Goal: Information Seeking & Learning: Learn about a topic

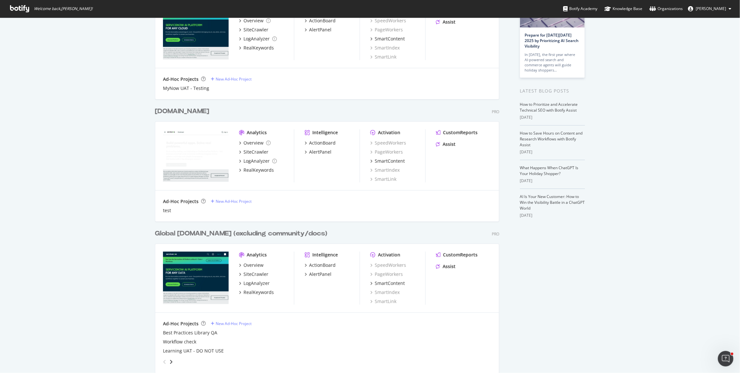
scroll to position [46, 0]
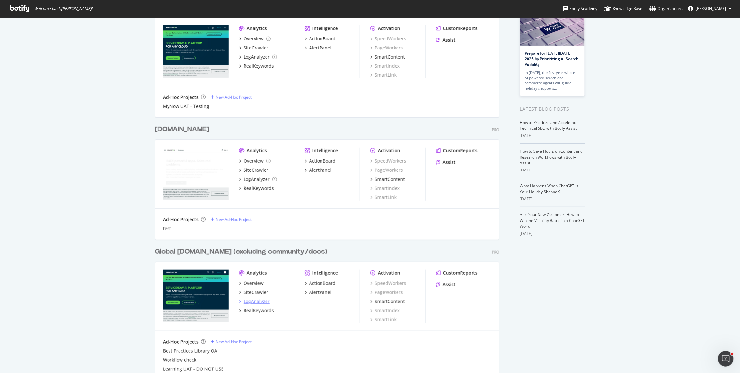
click at [261, 302] on div "LogAnalyzer" at bounding box center [257, 301] width 26 height 6
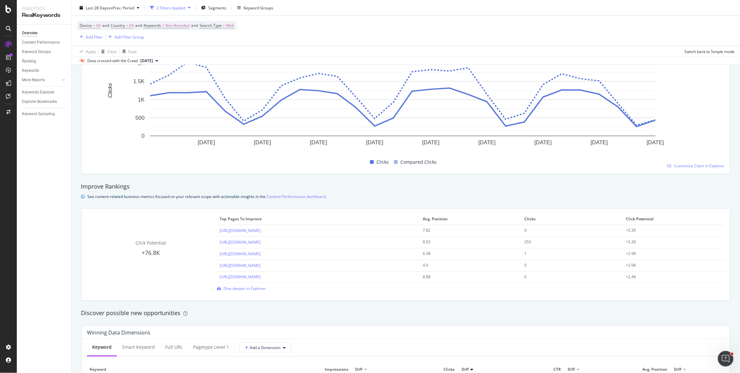
scroll to position [107, 0]
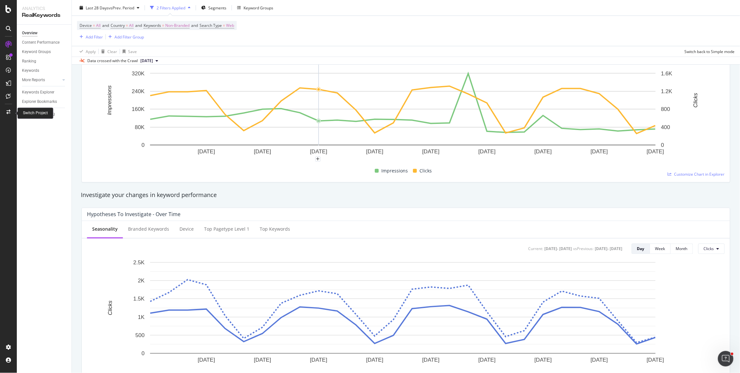
click at [8, 114] on div at bounding box center [9, 112] width 16 height 10
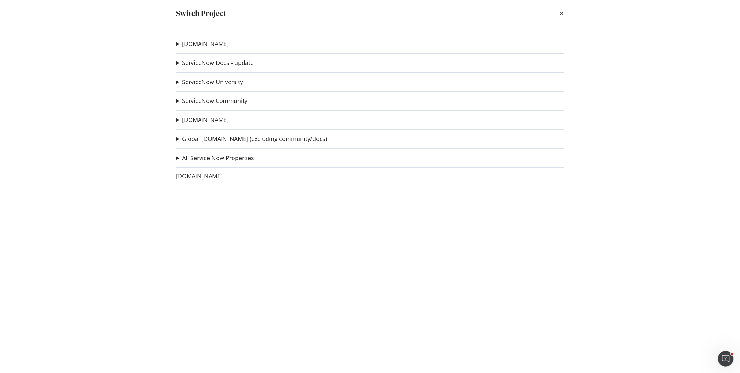
click at [176, 139] on summary "Global [DOMAIN_NAME] (excluding community/docs)" at bounding box center [251, 139] width 151 height 8
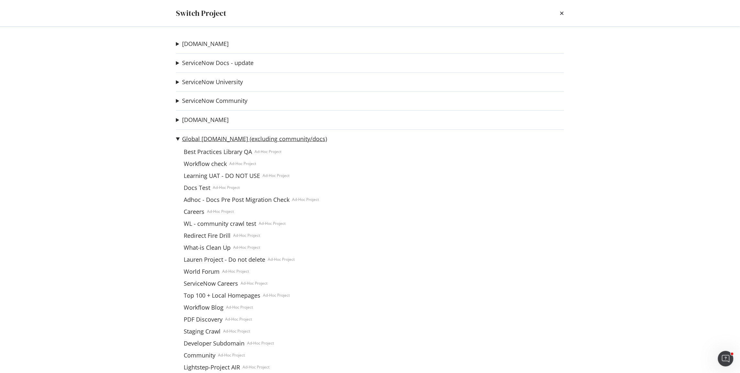
click at [239, 138] on link "Global [DOMAIN_NAME] (excluding community/docs)" at bounding box center [254, 139] width 145 height 7
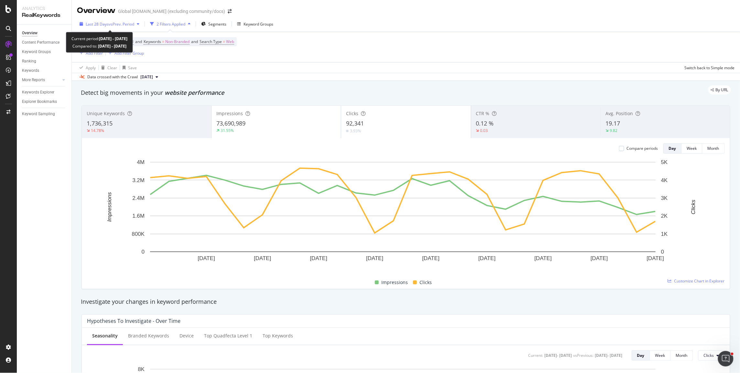
click at [105, 23] on span "Last 28 Days" at bounding box center [97, 23] width 23 height 5
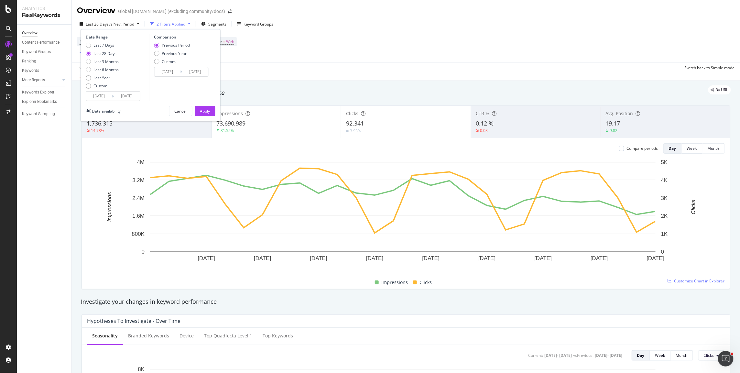
click at [481, 93] on div "By URL" at bounding box center [402, 89] width 656 height 9
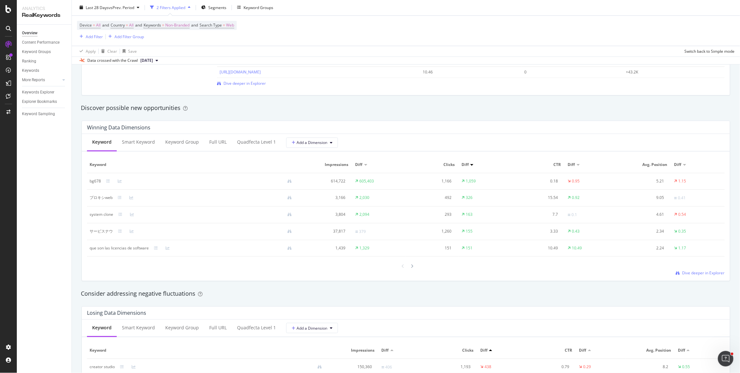
scroll to position [545, 0]
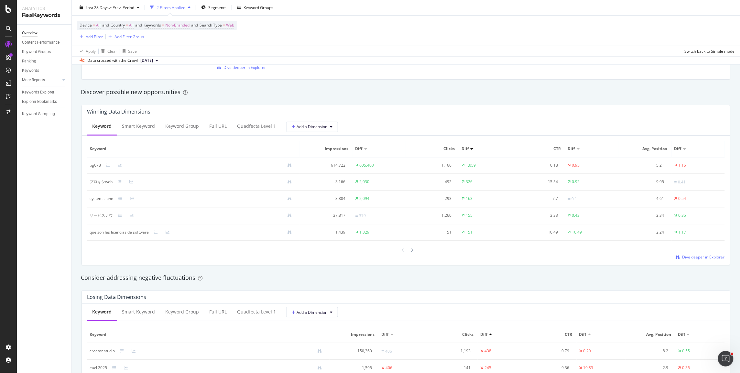
click at [364, 149] on div at bounding box center [365, 149] width 3 height 2
drag, startPoint x: 374, startPoint y: 165, endPoint x: 353, endPoint y: 166, distance: 20.7
click at [355, 166] on div "23,281,394" at bounding box center [367, 165] width 24 height 6
click at [391, 167] on td "23,281,394" at bounding box center [379, 165] width 53 height 16
drag, startPoint x: 383, startPoint y: 166, endPoint x: 357, endPoint y: 164, distance: 25.3
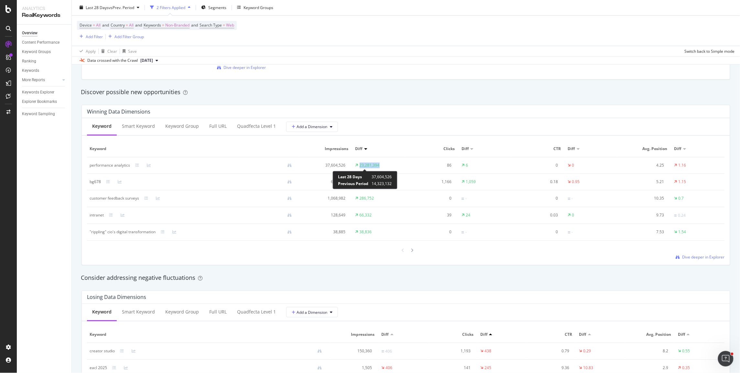
click at [357, 164] on td "23,281,394" at bounding box center [379, 165] width 53 height 16
click at [92, 37] on div "Add Filter" at bounding box center [94, 36] width 17 height 5
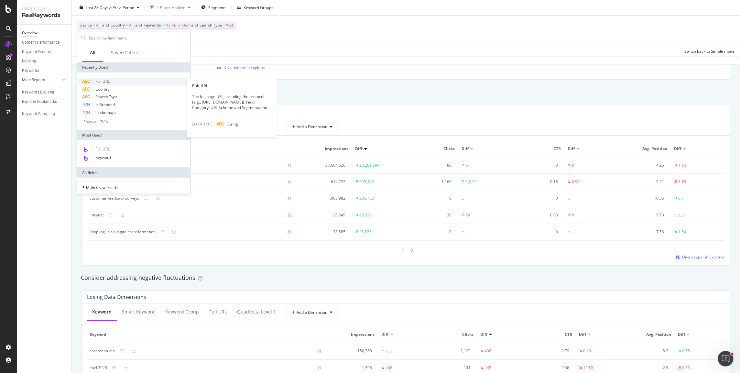
click at [109, 80] on span "Full URL" at bounding box center [103, 81] width 14 height 5
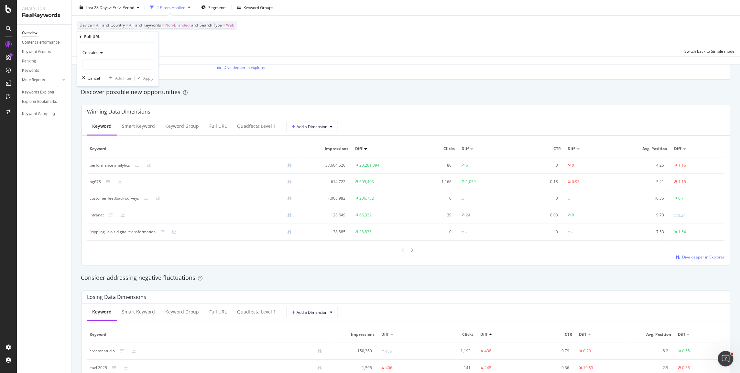
click at [99, 52] on icon at bounding box center [101, 53] width 5 height 4
click at [110, 126] on span "Doesn't contain" at bounding box center [100, 124] width 28 height 5
click at [113, 64] on input "text" at bounding box center [118, 64] width 70 height 10
type input "/docs/"
click at [121, 79] on div "Add filter" at bounding box center [123, 77] width 16 height 5
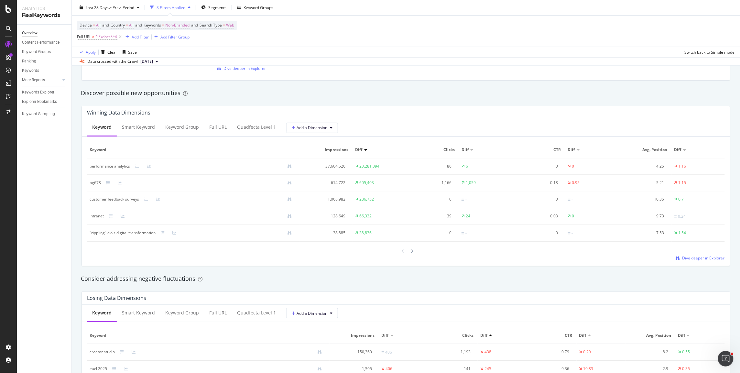
scroll to position [546, 0]
click at [139, 35] on div "Add Filter" at bounding box center [140, 36] width 17 height 5
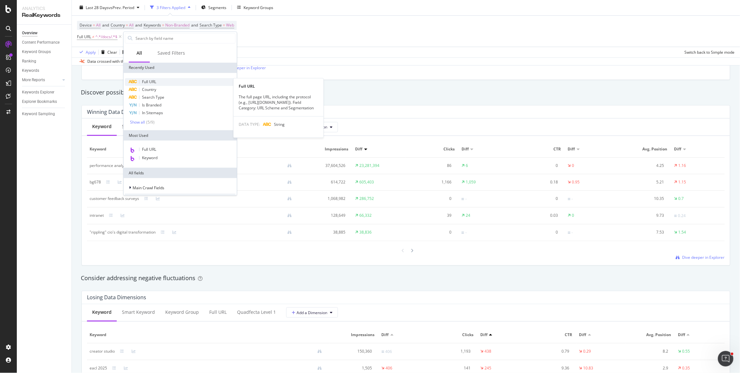
click at [152, 80] on span "Full URL" at bounding box center [149, 81] width 14 height 5
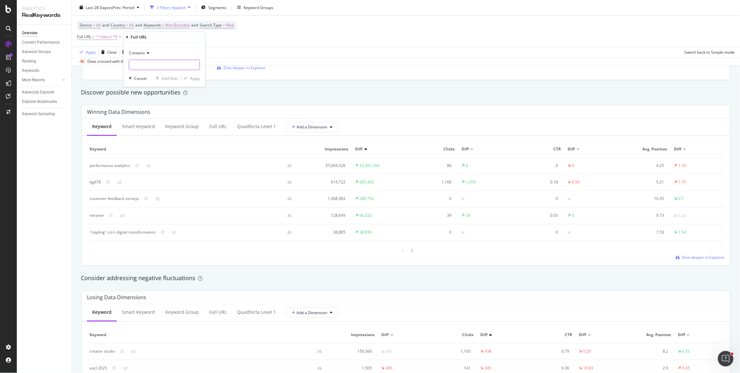
click at [153, 67] on input "text" at bounding box center [164, 65] width 70 height 10
click at [376, 82] on div "Click Potential +979K Top pages to improve Avg. Position Clicks Click Potential…" at bounding box center [406, 34] width 656 height 103
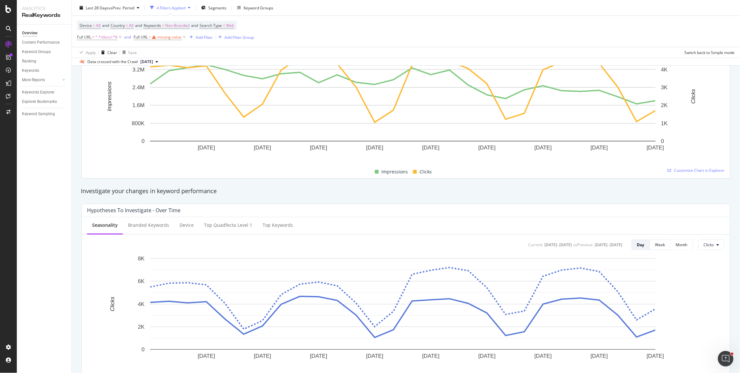
scroll to position [119, 0]
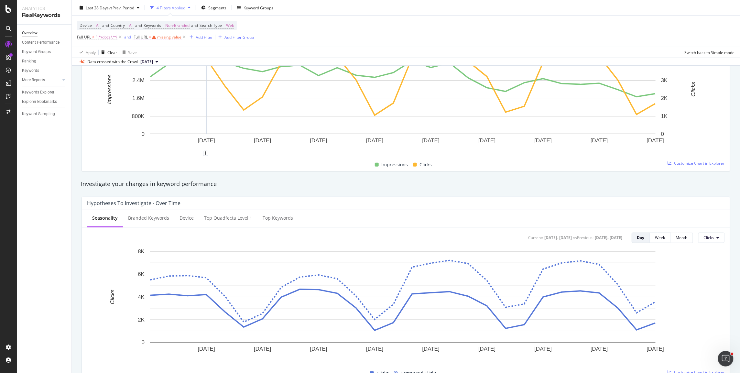
click at [165, 38] on div "missing value" at bounding box center [169, 36] width 25 height 5
click at [160, 64] on input "text" at bounding box center [175, 64] width 70 height 10
type input "/community/"
click at [205, 76] on div "Apply" at bounding box center [206, 77] width 10 height 5
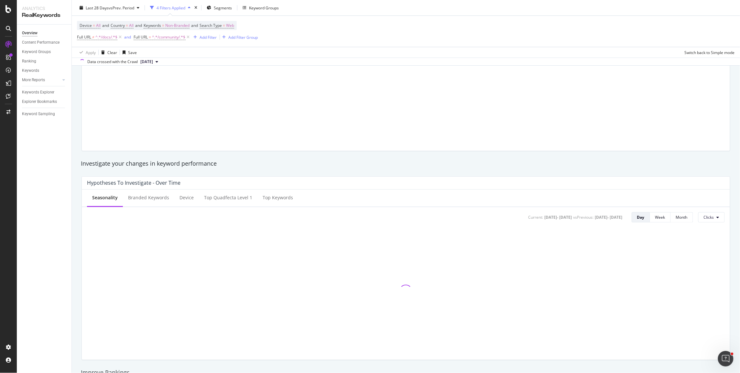
scroll to position [141, 0]
click at [140, 34] on span "Full URL" at bounding box center [141, 36] width 14 height 5
click at [153, 53] on span "Contains" at bounding box center [148, 51] width 16 height 5
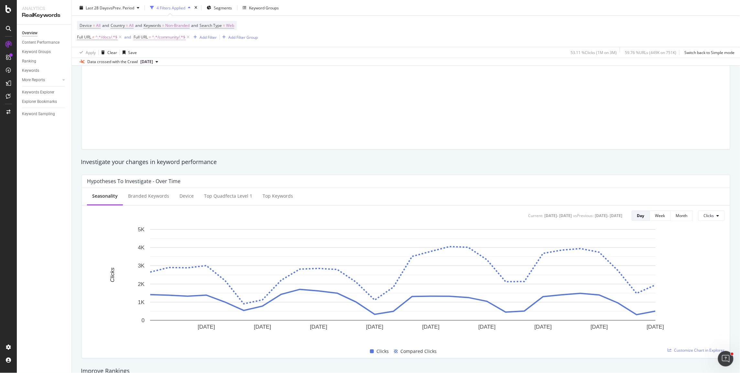
click at [168, 39] on span "^.*/community/.*$" at bounding box center [169, 37] width 34 height 9
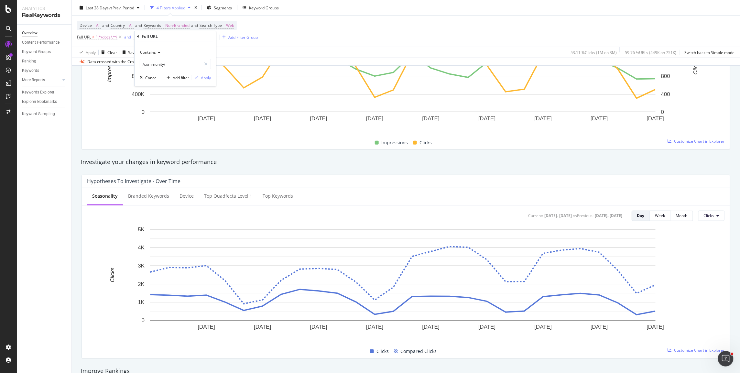
click at [156, 53] on div "Contains" at bounding box center [175, 52] width 71 height 10
click at [165, 124] on span "Doesn't contain" at bounding box center [157, 124] width 28 height 5
click at [205, 78] on div "Apply" at bounding box center [206, 77] width 10 height 5
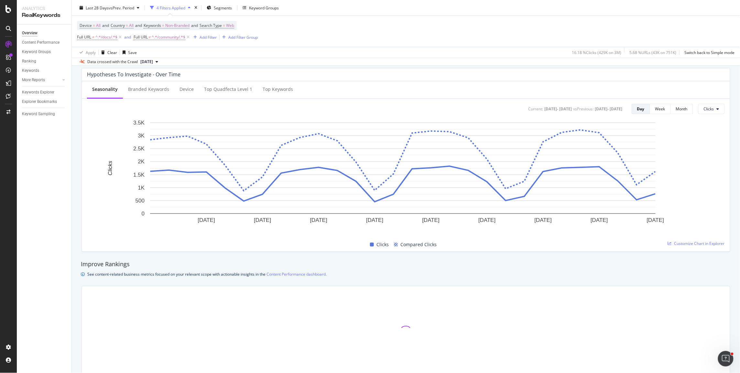
scroll to position [491, 0]
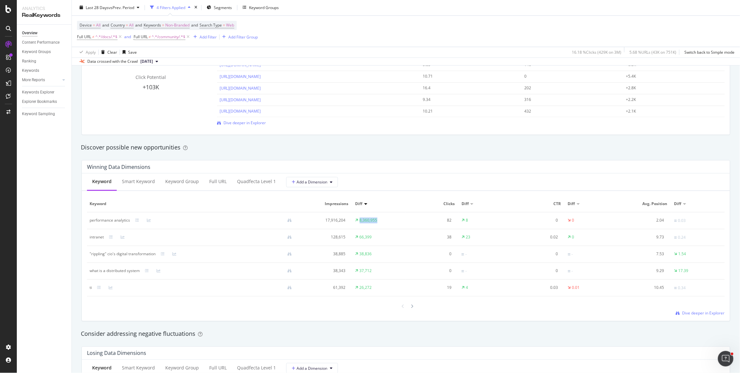
drag, startPoint x: 357, startPoint y: 223, endPoint x: 379, endPoint y: 222, distance: 22.0
click at [379, 222] on td "8,360,955" at bounding box center [379, 220] width 53 height 17
click at [76, 220] on div "By URL Detect big movements in your website performance Unique Keywords 526,879…" at bounding box center [406, 279] width 668 height 1376
click at [140, 221] on div at bounding box center [141, 221] width 3 height 3
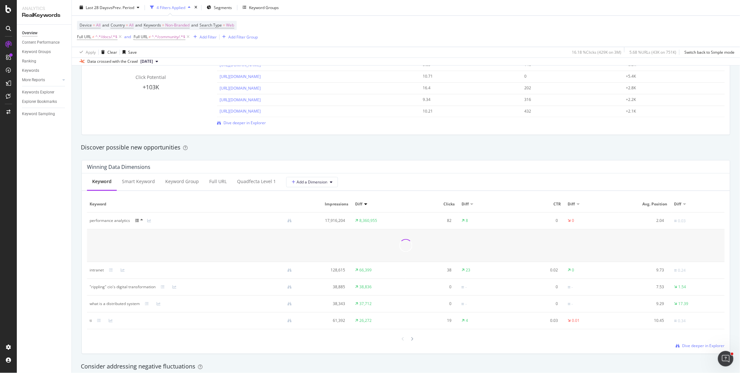
click at [136, 221] on icon at bounding box center [137, 221] width 4 height 4
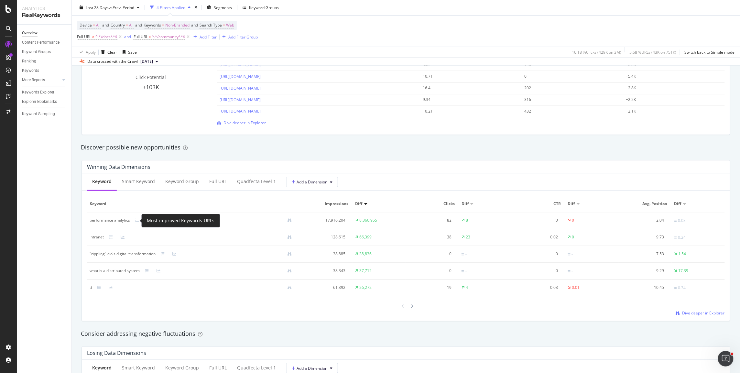
click at [136, 221] on icon at bounding box center [137, 221] width 4 height 4
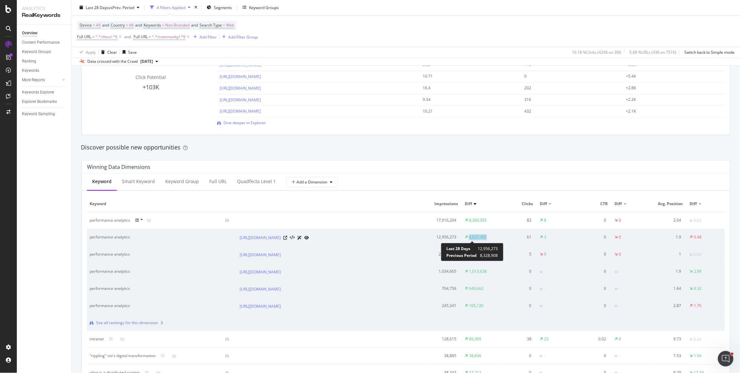
drag, startPoint x: 484, startPoint y: 239, endPoint x: 466, endPoint y: 238, distance: 18.2
click at [466, 238] on td "4,627,365" at bounding box center [481, 237] width 38 height 17
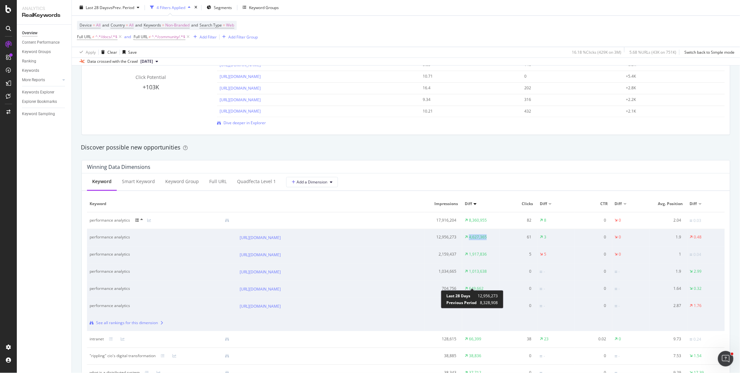
scroll to position [61, 0]
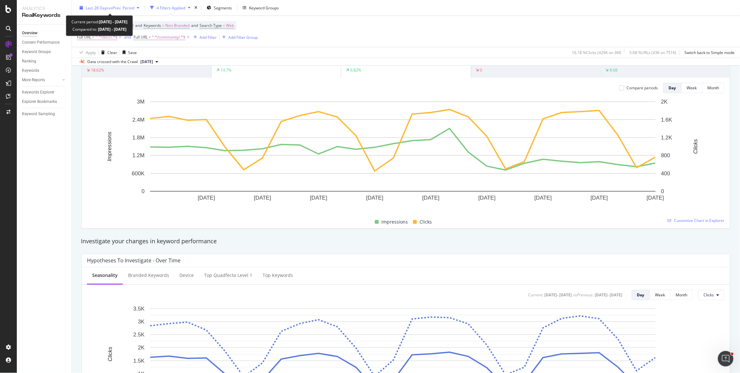
click at [118, 6] on span "vs Prev. Period" at bounding box center [122, 7] width 26 height 5
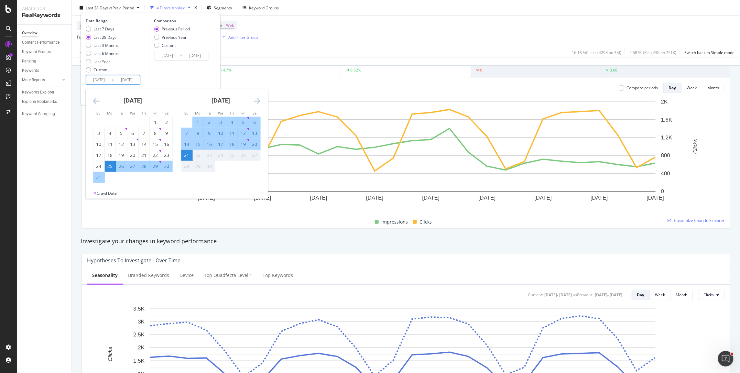
click at [104, 83] on input "2025/08/25" at bounding box center [99, 79] width 26 height 9
click at [186, 136] on div "7" at bounding box center [186, 133] width 11 height 6
type input "2025/09/07"
type input "2025/08/23"
type input "2025/09/06"
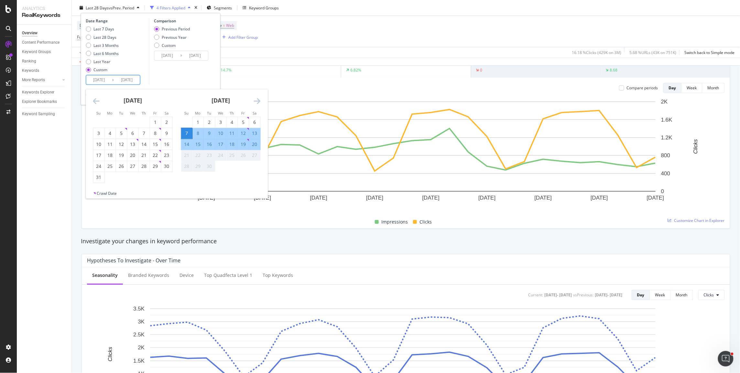
click at [157, 79] on div "Comparison Previous Period Previous Year Custom 2025/08/23 Navigate forward to …" at bounding box center [179, 51] width 61 height 67
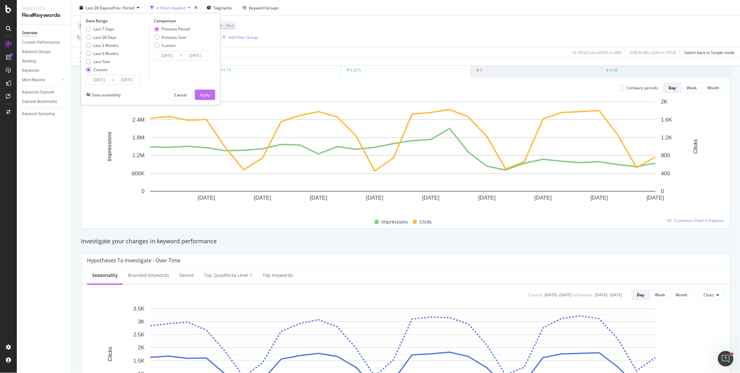
click at [203, 93] on div "Apply" at bounding box center [205, 94] width 10 height 5
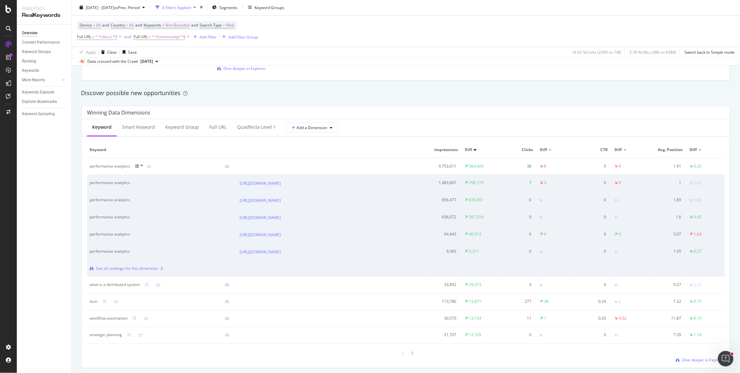
scroll to position [591, 0]
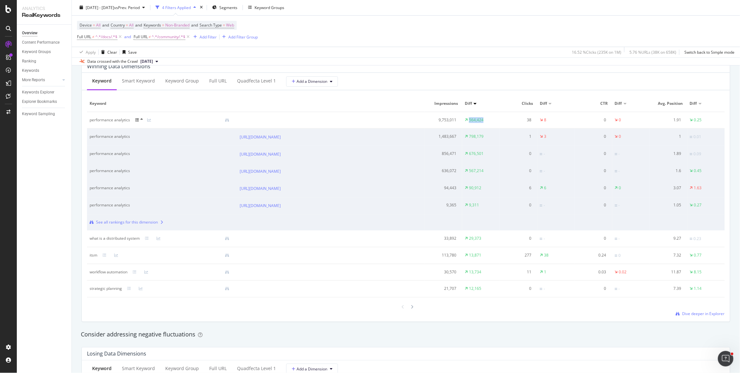
drag, startPoint x: 466, startPoint y: 120, endPoint x: 490, endPoint y: 122, distance: 24.0
click at [490, 122] on td "564,424" at bounding box center [481, 120] width 38 height 16
drag, startPoint x: 480, startPoint y: 121, endPoint x: 465, endPoint y: 121, distance: 14.9
click at [465, 121] on td "564,424" at bounding box center [481, 120] width 38 height 16
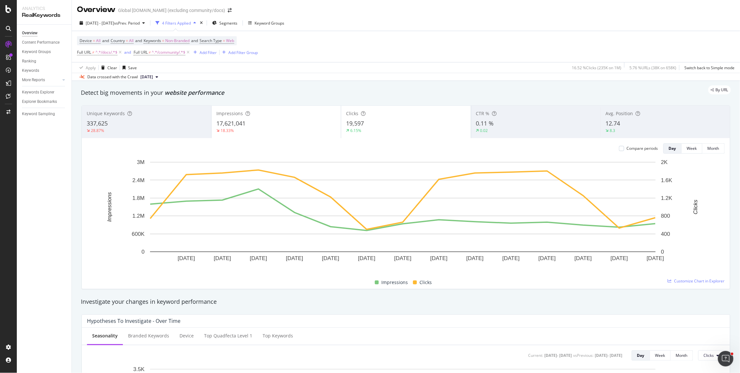
scroll to position [0, 0]
click at [101, 20] on div "2025 Sep. 7th - Sep. 21st vs Prev. Period" at bounding box center [112, 24] width 70 height 10
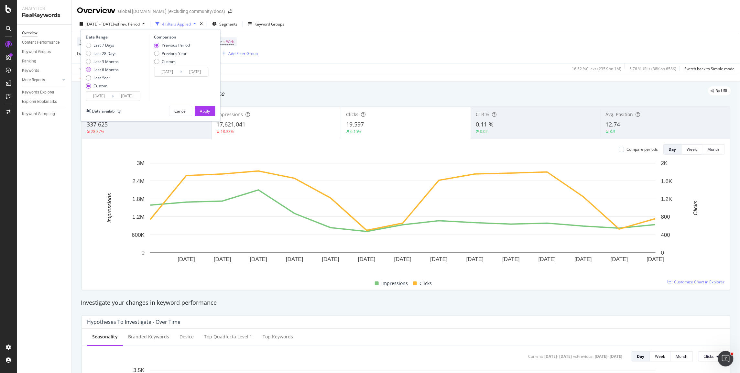
click at [104, 68] on div "Last 6 Months" at bounding box center [106, 69] width 25 height 5
type input "2025/03/22"
type input "2024/09/19"
type input "2025/03/21"
click at [202, 114] on div "Apply" at bounding box center [205, 110] width 10 height 5
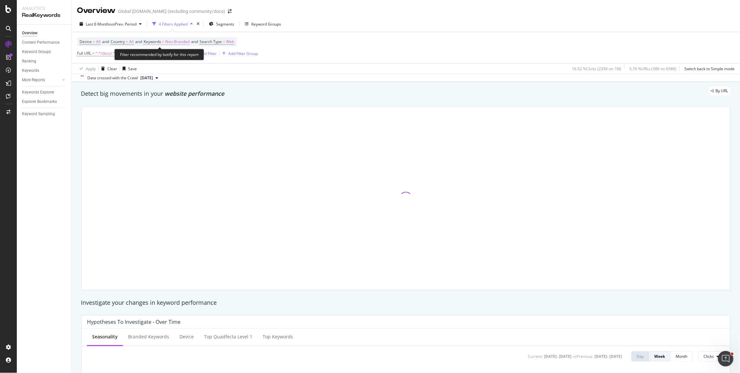
click at [175, 42] on span "Non-Branded" at bounding box center [177, 41] width 24 height 9
click at [178, 56] on span "Non-Branded" at bounding box center [166, 56] width 27 height 5
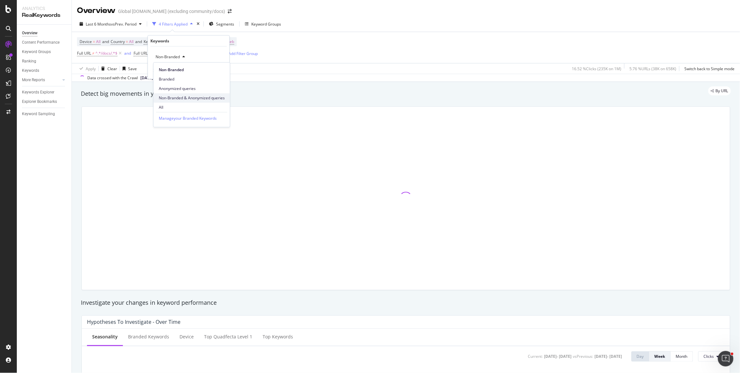
click at [166, 101] on div "Non-Branded & Anonymized queries" at bounding box center [192, 97] width 76 height 9
click at [163, 39] on div "Keywords" at bounding box center [159, 40] width 19 height 5
click at [174, 57] on span "Non-Branded & Anonymized queries" at bounding box center [187, 56] width 69 height 5
click at [166, 105] on span "All" at bounding box center [193, 107] width 68 height 6
click at [216, 71] on div "Apply" at bounding box center [219, 70] width 10 height 5
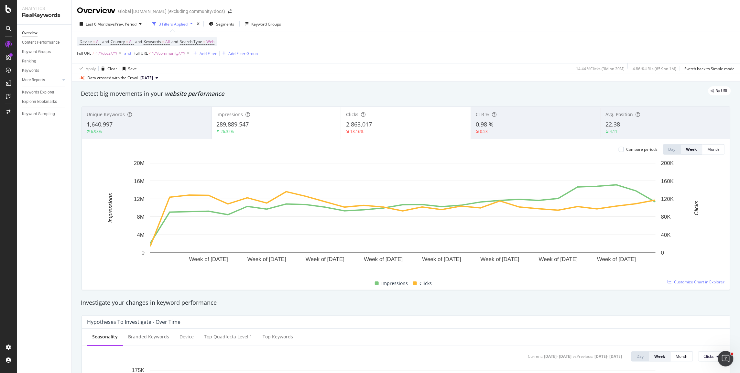
click at [402, 122] on div "2,863,017" at bounding box center [406, 124] width 120 height 8
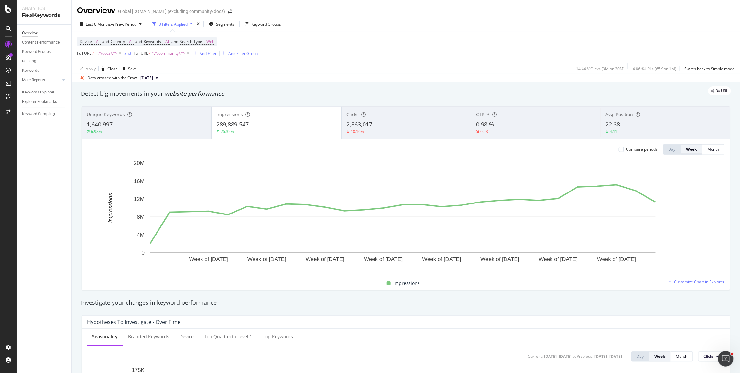
click at [686, 150] on div "Week" at bounding box center [691, 148] width 11 height 5
click at [710, 150] on div "Month" at bounding box center [714, 148] width 12 height 5
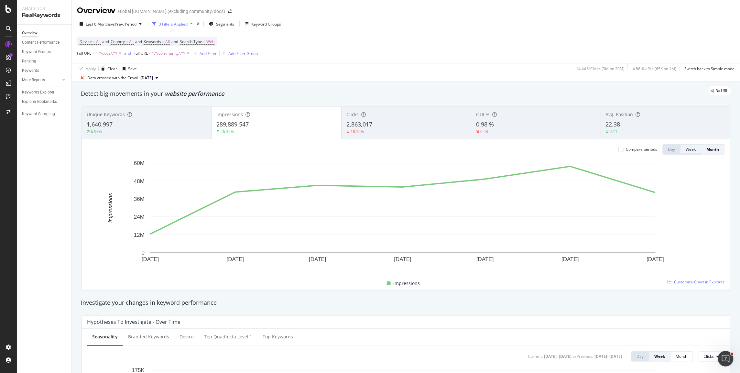
click at [691, 148] on button "Week" at bounding box center [691, 149] width 21 height 10
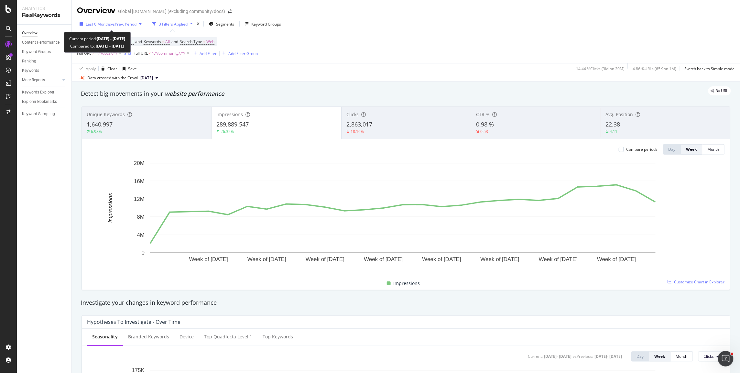
click at [112, 24] on span "vs Prev. Period" at bounding box center [124, 23] width 26 height 5
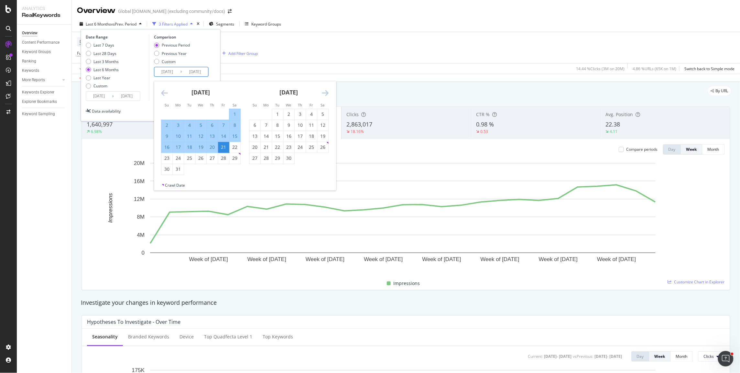
click at [174, 71] on input "2024/09/19" at bounding box center [167, 71] width 26 height 9
click at [225, 56] on div "Add Filter Group" at bounding box center [239, 53] width 38 height 7
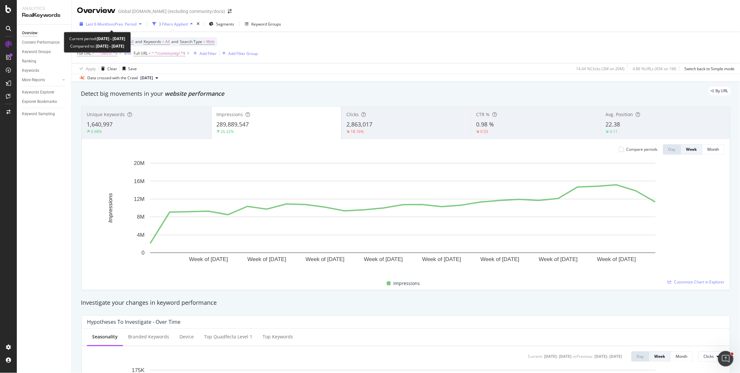
click at [109, 25] on span "Last 6 Months" at bounding box center [98, 23] width 25 height 5
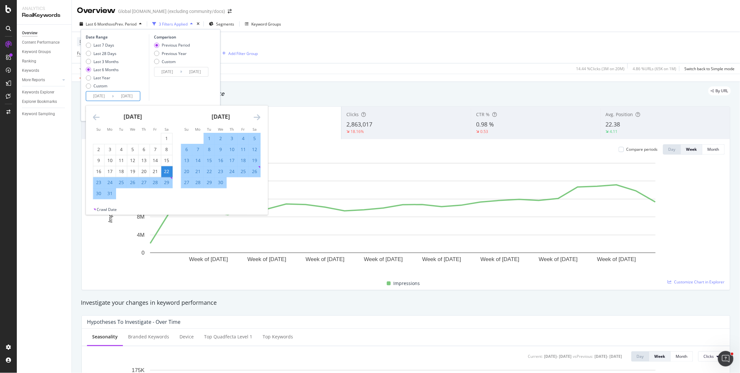
click at [106, 96] on input "2025/03/22" at bounding box center [99, 96] width 26 height 9
click at [255, 117] on icon "Move forward to switch to the next month." at bounding box center [257, 117] width 7 height 8
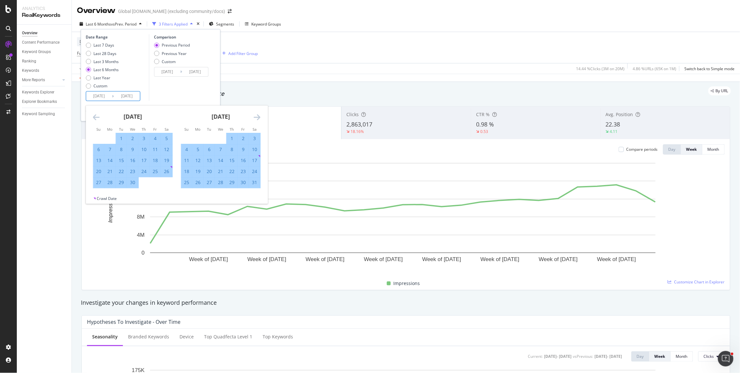
click at [255, 117] on icon "Move forward to switch to the next month." at bounding box center [257, 117] width 7 height 8
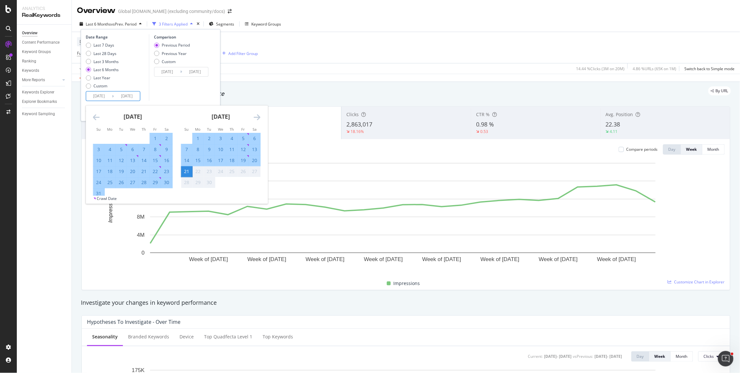
click at [195, 137] on div "1" at bounding box center [198, 138] width 11 height 6
type input "2025/09/01"
type input "2025/08/11"
type input "2025/08/31"
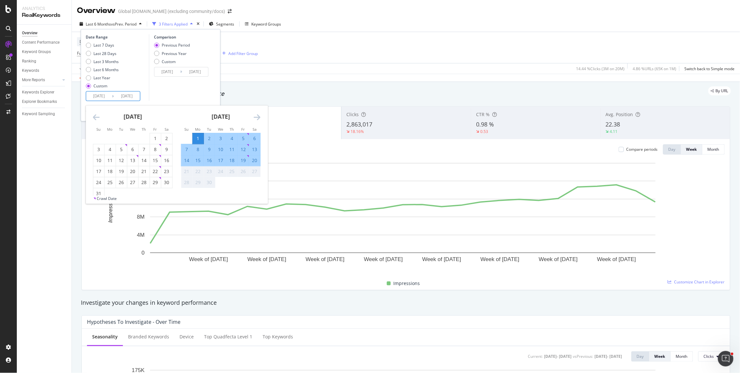
click at [161, 86] on div "Comparison Previous Period Previous Year Custom 2025/08/11 Navigate forward to …" at bounding box center [179, 67] width 61 height 67
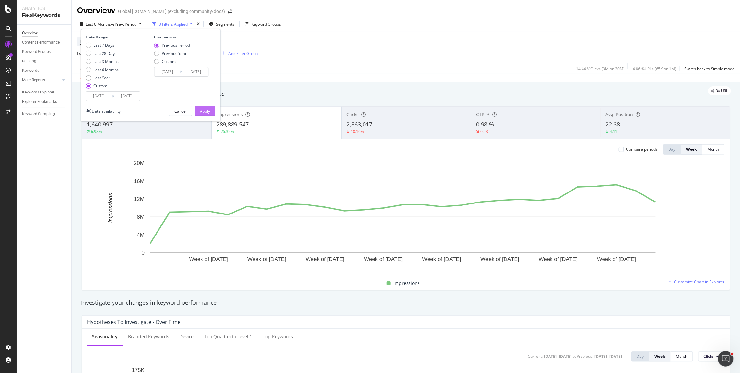
click at [198, 108] on button "Apply" at bounding box center [205, 111] width 20 height 10
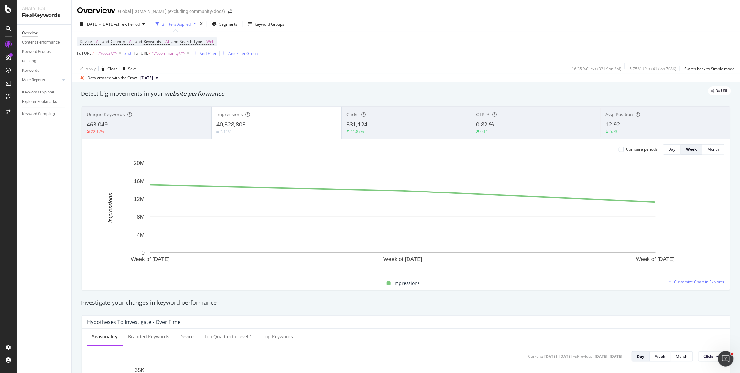
click at [94, 54] on span "≠" at bounding box center [93, 52] width 2 height 5
click at [171, 65] on div "Apply Clear Save 16.35 % Clicks ( 331K on 2M ) 5.75 % URLs ( 41K on 708K ) Swit…" at bounding box center [406, 68] width 668 height 11
click at [164, 54] on span "^.*/community/.*$" at bounding box center [169, 53] width 34 height 9
click at [323, 59] on div "Device = All and Country = All and Keywords = All and Search Type = Web Full UR…" at bounding box center [406, 47] width 658 height 31
click at [686, 152] on div "Week" at bounding box center [691, 149] width 11 height 9
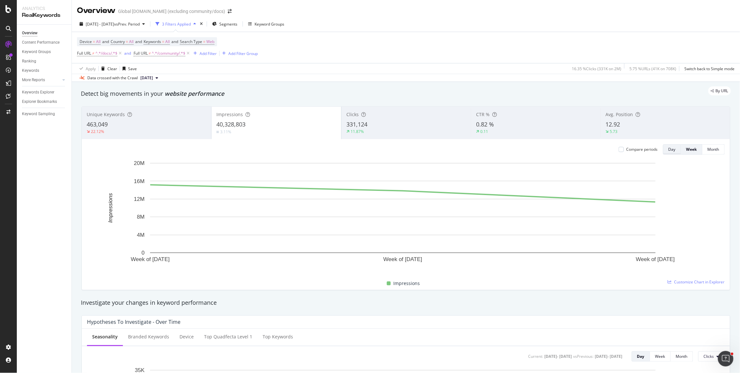
click at [668, 152] on div "Day" at bounding box center [671, 148] width 7 height 5
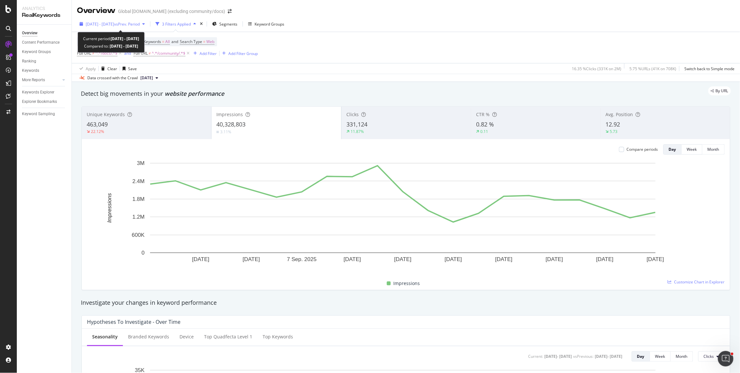
click at [95, 21] on span "2025 Sep. 1st - Sep. 21st" at bounding box center [100, 23] width 28 height 5
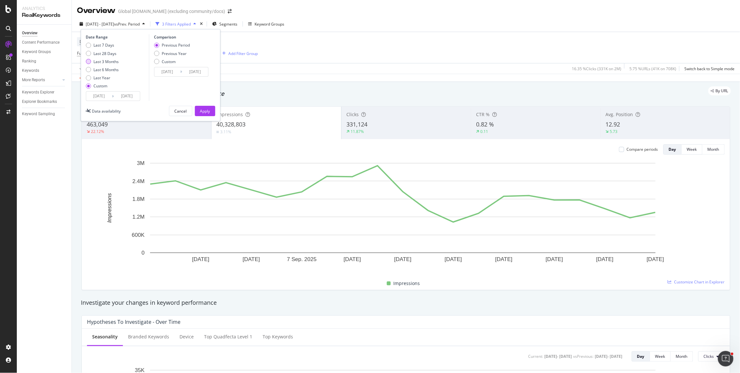
click at [112, 62] on div "Last 3 Months" at bounding box center [106, 61] width 25 height 5
type input "2025/06/22"
type input "2025/03/22"
type input "2025/06/21"
click at [203, 109] on div "Apply" at bounding box center [205, 110] width 10 height 5
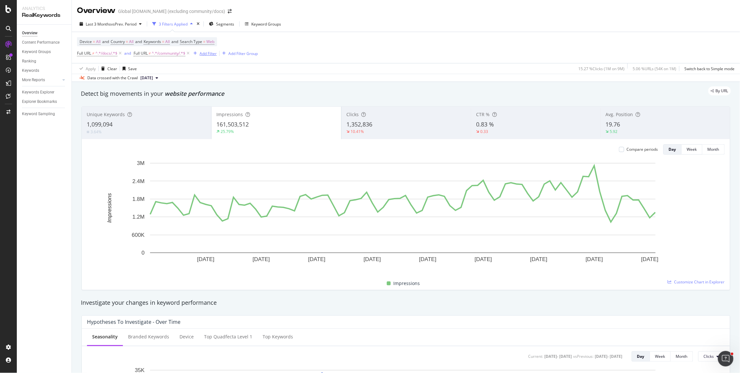
click at [217, 52] on div "Add Filter" at bounding box center [208, 53] width 17 height 5
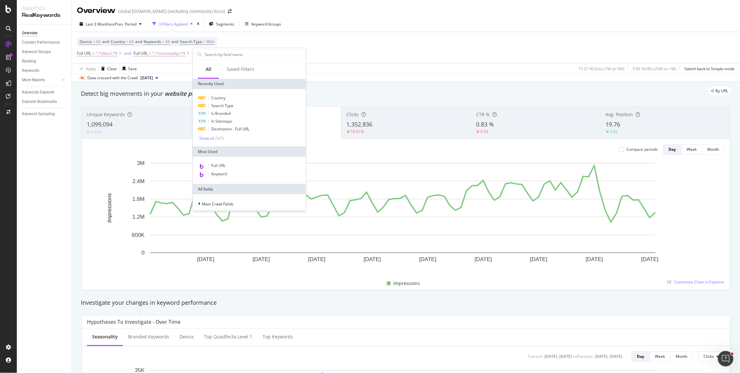
drag, startPoint x: 216, startPoint y: 164, endPoint x: 216, endPoint y: 160, distance: 3.3
click at [216, 164] on span "Full URL" at bounding box center [218, 165] width 14 height 5
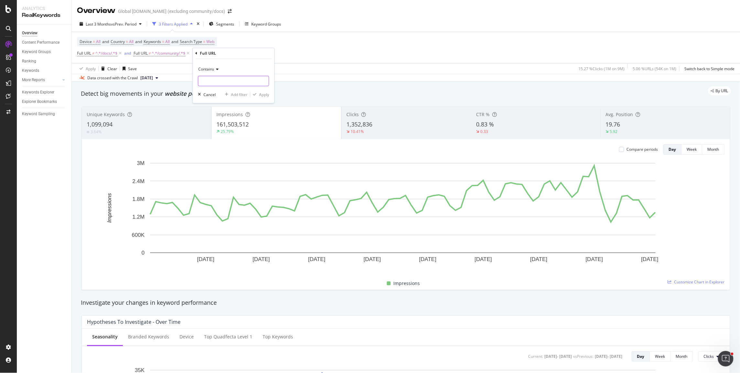
click at [219, 81] on input "text" at bounding box center [233, 81] width 70 height 10
click at [207, 53] on div "Add Filter" at bounding box center [208, 53] width 17 height 5
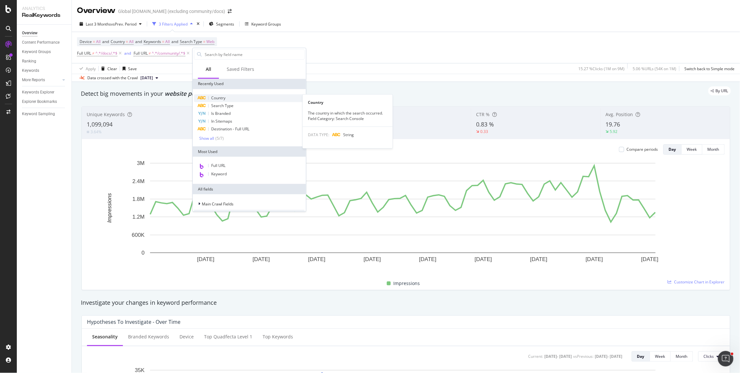
click at [225, 98] on div "Country" at bounding box center [249, 98] width 111 height 8
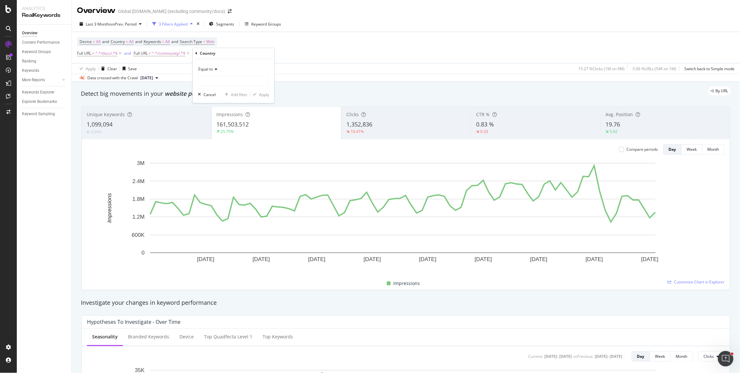
click at [210, 68] on span "Equal to" at bounding box center [205, 69] width 15 height 5
click at [197, 52] on icon at bounding box center [196, 53] width 2 height 4
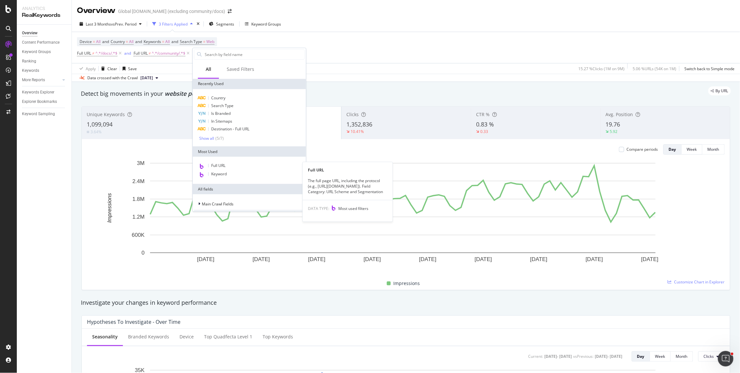
click at [218, 166] on span "Full URL" at bounding box center [218, 165] width 14 height 5
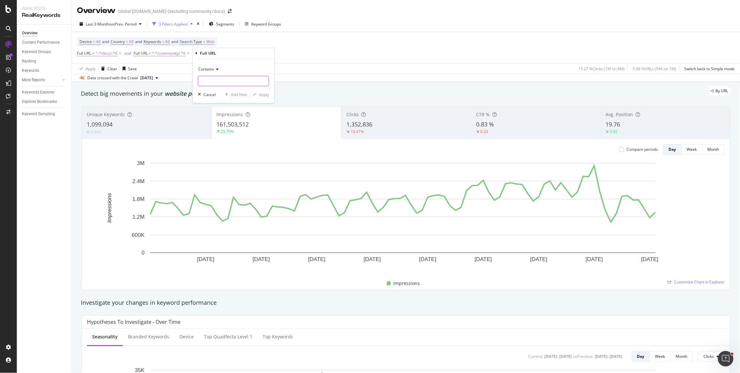
click at [216, 80] on input "text" at bounding box center [233, 81] width 70 height 10
type input "/products/performance-analytics"
click at [265, 93] on div "Apply" at bounding box center [264, 94] width 10 height 5
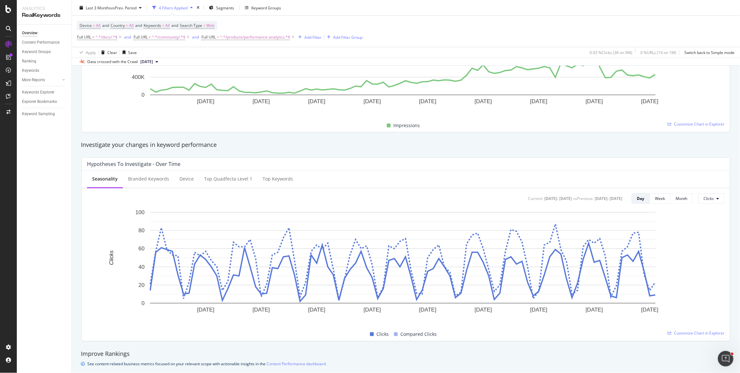
scroll to position [11, 0]
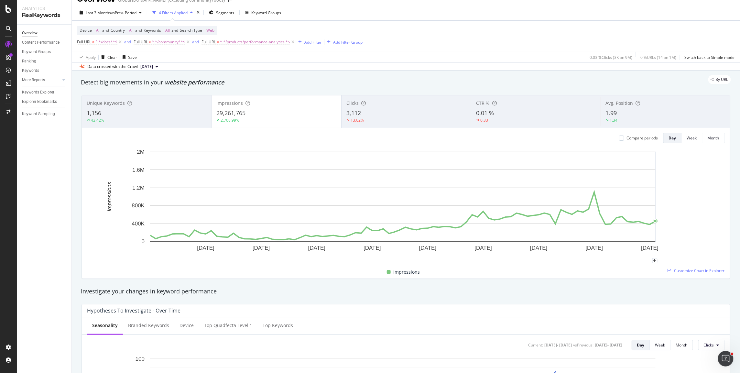
click at [716, 186] on rect "A chart." at bounding box center [403, 204] width 632 height 112
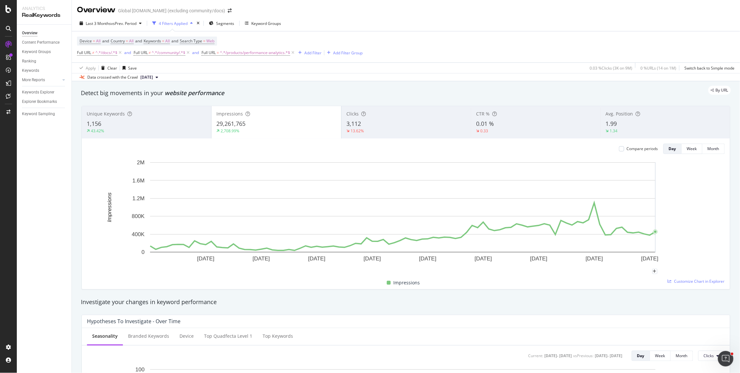
scroll to position [0, 0]
click at [158, 43] on span "Keywords" at bounding box center [152, 41] width 17 height 5
click at [129, 34] on div "Device = All and Country = All and Keywords = All and Search Type = Web Full UR…" at bounding box center [406, 47] width 658 height 31
click at [123, 24] on span "vs Prev. Period" at bounding box center [124, 23] width 26 height 5
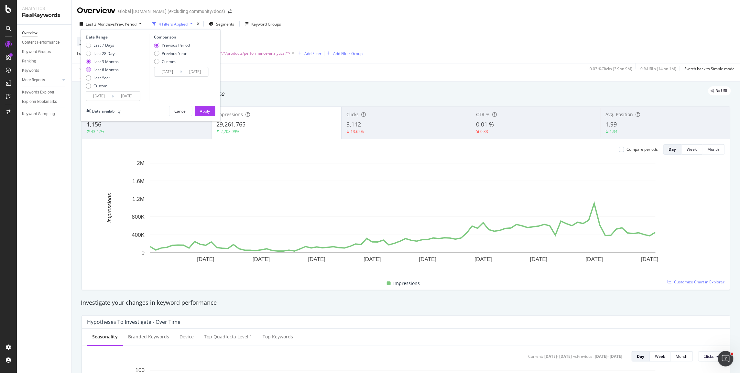
click at [113, 67] on div "Last 6 Months" at bounding box center [106, 69] width 25 height 5
type input "2025/03/22"
type input "2024/09/19"
type input "2025/03/21"
click at [203, 109] on div "Apply" at bounding box center [205, 110] width 10 height 5
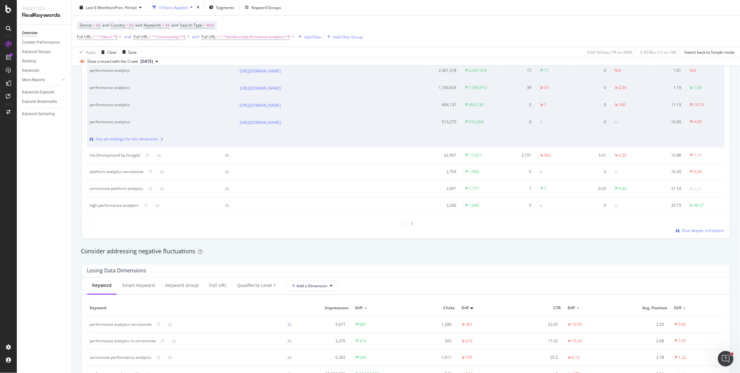
scroll to position [533, 0]
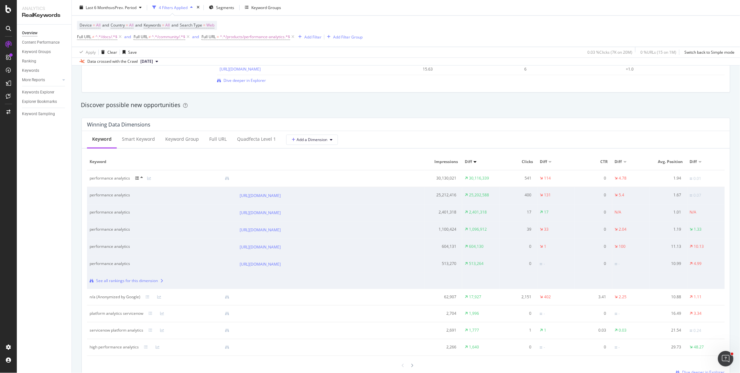
click at [105, 142] on div "Keyword" at bounding box center [102, 140] width 30 height 18
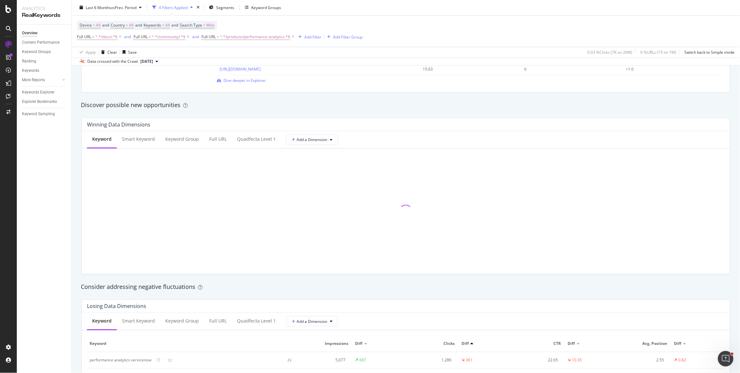
click at [105, 142] on div "Keyword" at bounding box center [102, 140] width 30 height 18
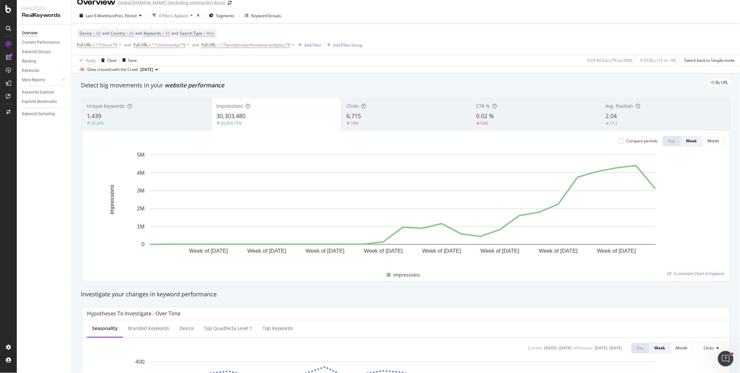
scroll to position [0, 0]
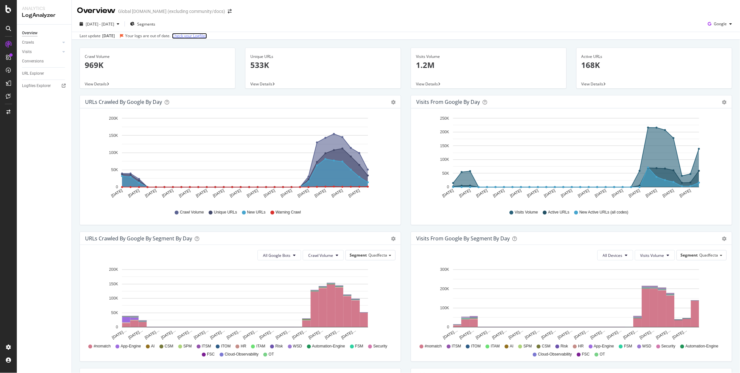
click at [195, 38] on link "Check your Logfiles" at bounding box center [189, 36] width 35 height 6
click at [207, 34] on link "Check your Logfiles" at bounding box center [189, 36] width 35 height 6
click at [29, 74] on div "URL Explorer" at bounding box center [33, 73] width 22 height 7
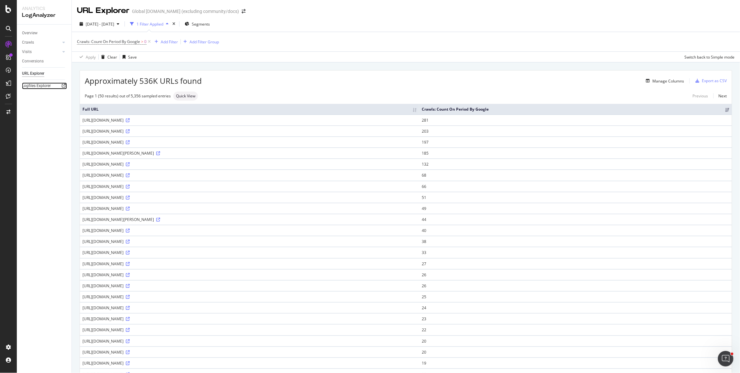
click at [62, 85] on icon at bounding box center [64, 86] width 4 height 4
click at [65, 89] on link "Logfiles Explorer" at bounding box center [44, 85] width 45 height 7
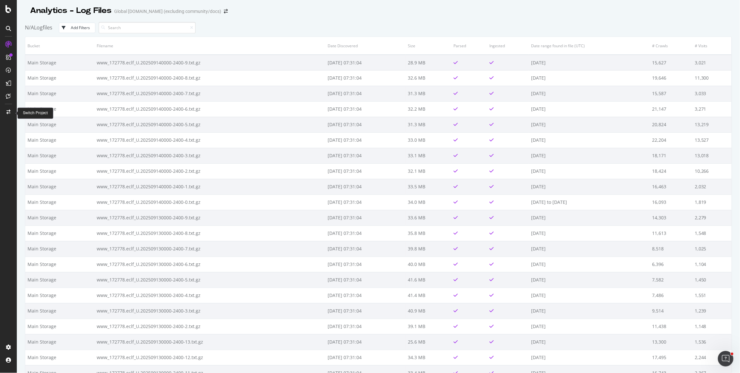
click at [9, 112] on icon at bounding box center [8, 112] width 4 height 5
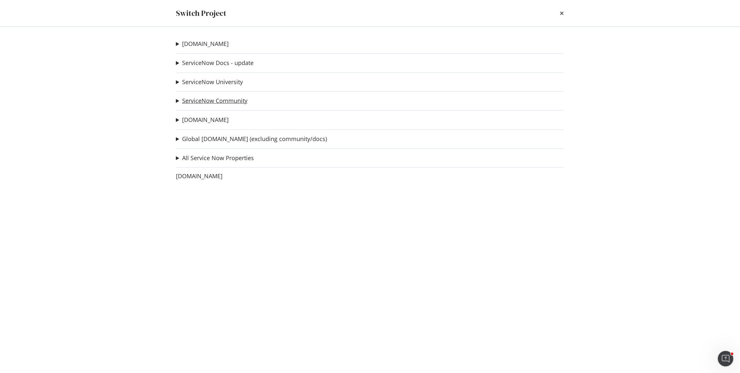
click at [232, 101] on link "ServiceNow Community" at bounding box center [214, 100] width 65 height 7
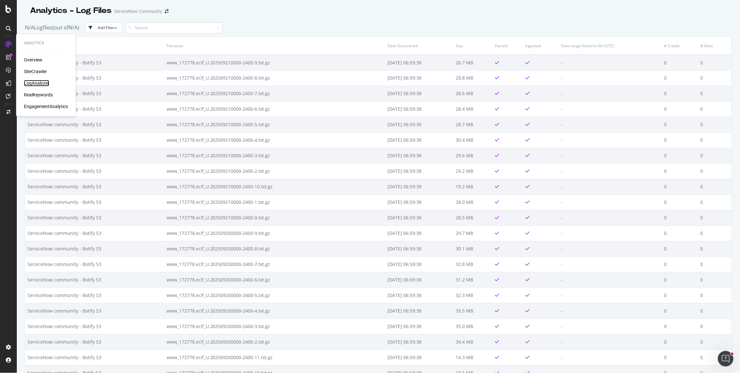
click at [39, 85] on div "LogAnalyzer" at bounding box center [36, 83] width 25 height 6
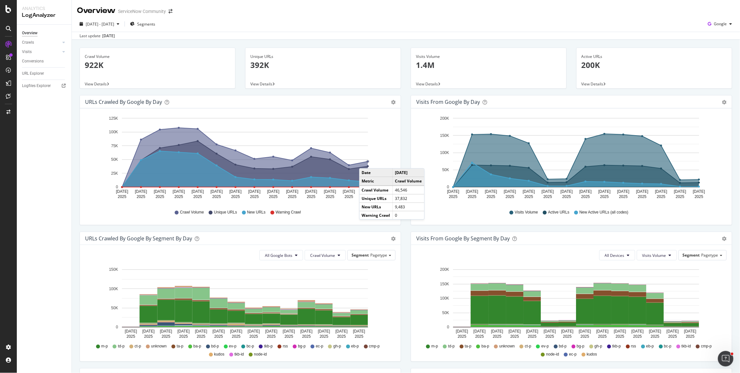
click at [366, 162] on icon "A chart." at bounding box center [245, 157] width 246 height 59
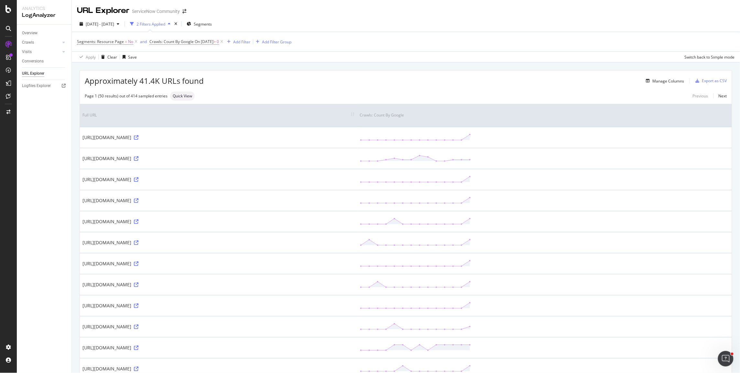
click at [165, 25] on div "2 Filters Applied" at bounding box center [150, 23] width 29 height 5
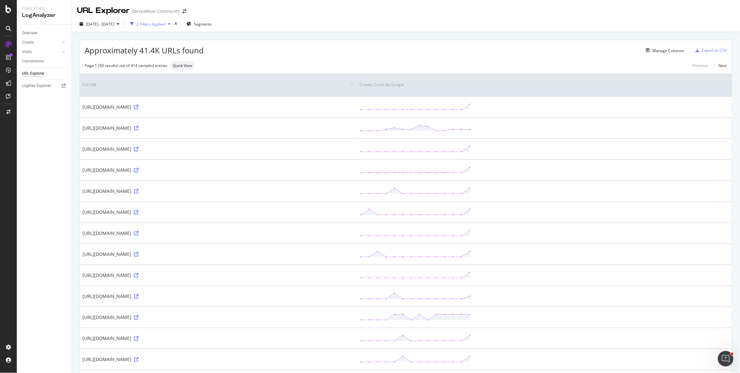
click at [165, 26] on div "2 Filters Applied" at bounding box center [150, 23] width 29 height 5
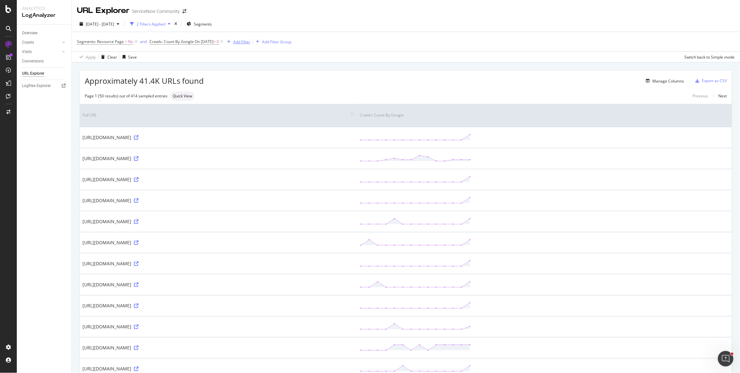
click at [248, 42] on div "Add Filter" at bounding box center [241, 41] width 17 height 5
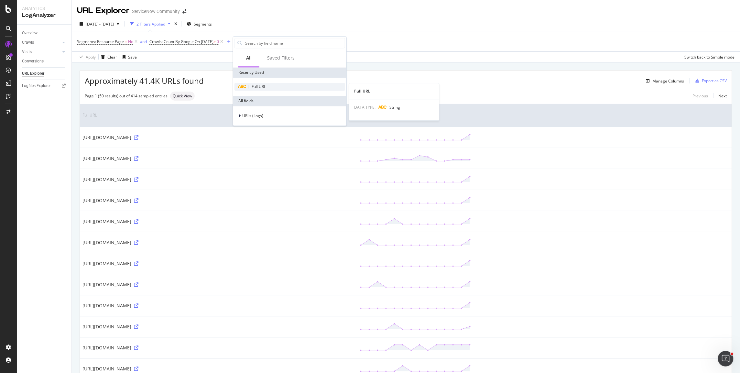
click at [260, 87] on span "Full URL" at bounding box center [259, 86] width 14 height 5
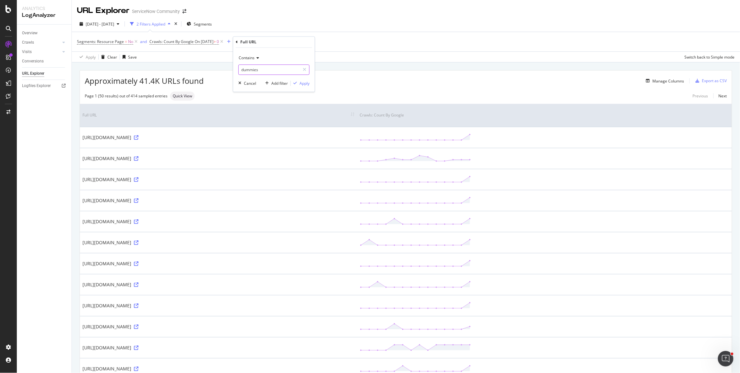
click at [259, 66] on input "dummies" at bounding box center [269, 70] width 61 height 10
click at [255, 57] on span "Contains" at bounding box center [247, 57] width 16 height 5
click at [267, 131] on span "Doesn't contain" at bounding box center [256, 129] width 28 height 5
click at [262, 70] on input "dummies" at bounding box center [269, 70] width 61 height 10
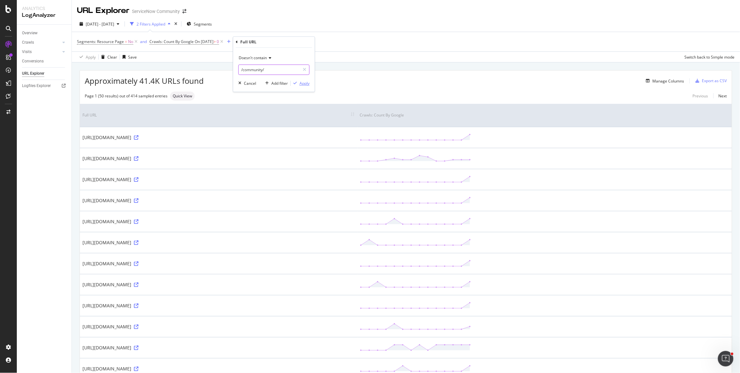
type input "/community/"
click at [304, 84] on div "Apply" at bounding box center [304, 83] width 10 height 5
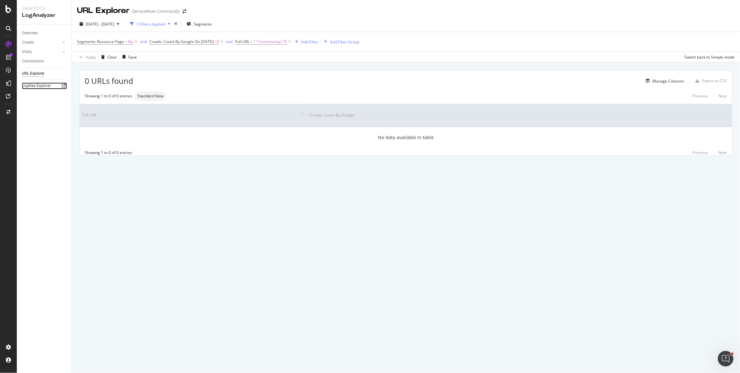
click at [61, 85] on div at bounding box center [63, 85] width 6 height 6
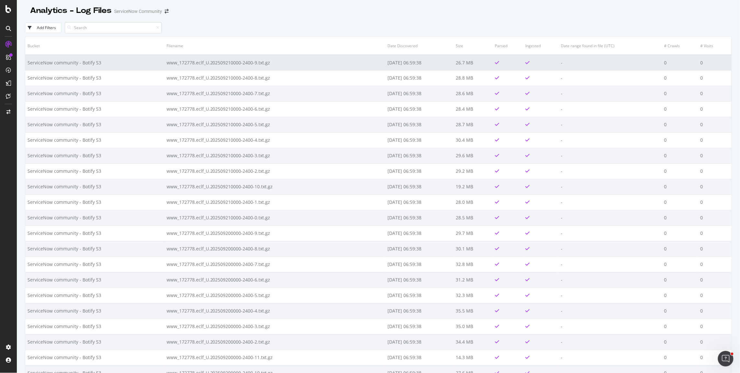
click at [171, 62] on td "www_172778.eclf_U.202509210000-2400-9.txt.gz" at bounding box center [274, 63] width 221 height 16
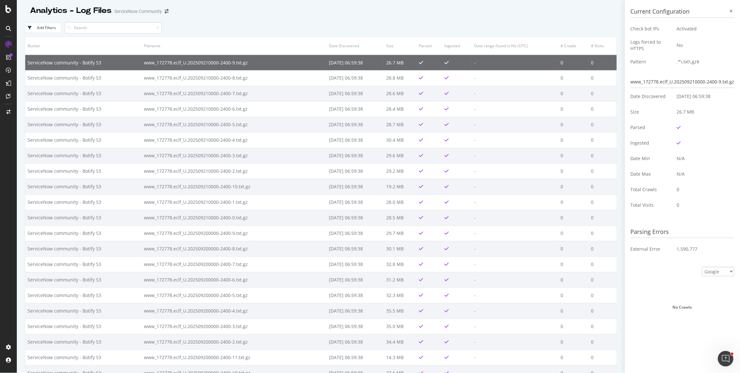
click at [175, 59] on td "www_172778.eclf_U.202509210000-2400-9.txt.gz" at bounding box center [234, 63] width 185 height 16
click at [205, 61] on td "www_172778.eclf_U.202509210000-2400-9.txt.gz" at bounding box center [234, 63] width 185 height 16
copy td "www_172778.eclf_U.202509210000-2400-9.txt.gz"
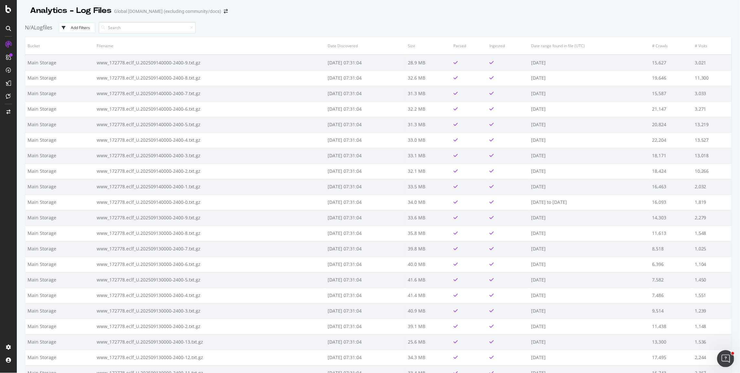
click at [725, 356] on icon "Open Intercom Messenger" at bounding box center [724, 357] width 11 height 11
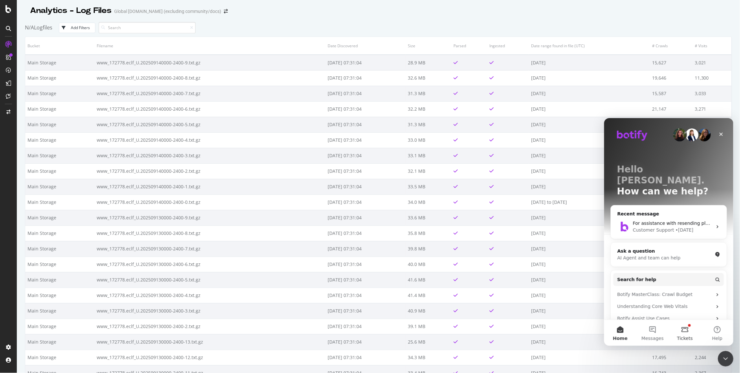
click at [687, 334] on button "Tickets" at bounding box center [684, 333] width 32 height 26
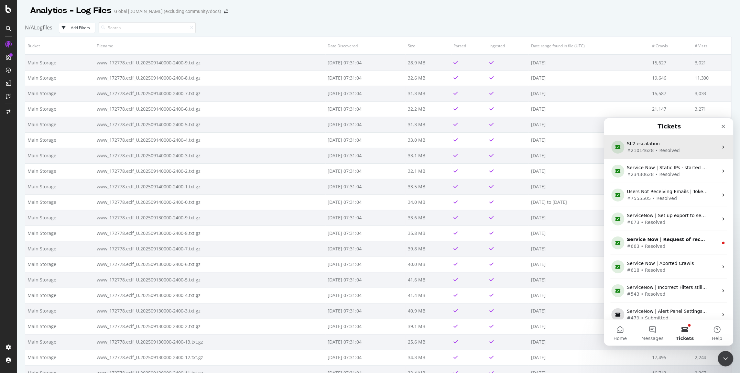
click at [690, 149] on div "#21014628 • Resolved" at bounding box center [667, 150] width 81 height 7
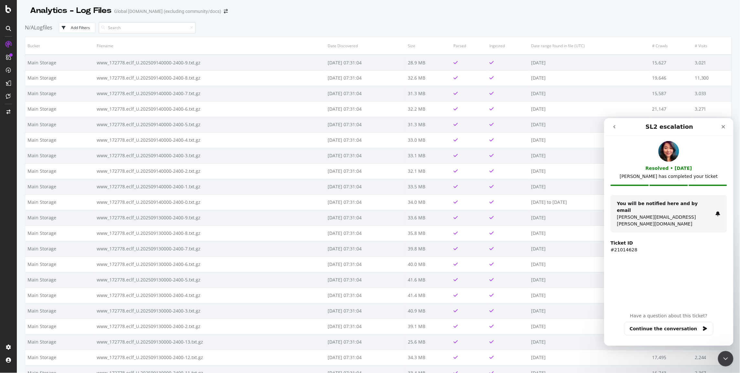
click at [624, 240] on strong "Ticket ID" at bounding box center [621, 242] width 22 height 5
click at [664, 183] on div "Resolved • [DATE] [PERSON_NAME] has completed your ticket" at bounding box center [668, 168] width 116 height 54
click at [665, 200] on div "You will be notified here and by email [PERSON_NAME][EMAIL_ADDRESS][PERSON_NAME…" at bounding box center [665, 213] width 96 height 27
click at [675, 331] on button "Continue the conversation" at bounding box center [668, 328] width 89 height 14
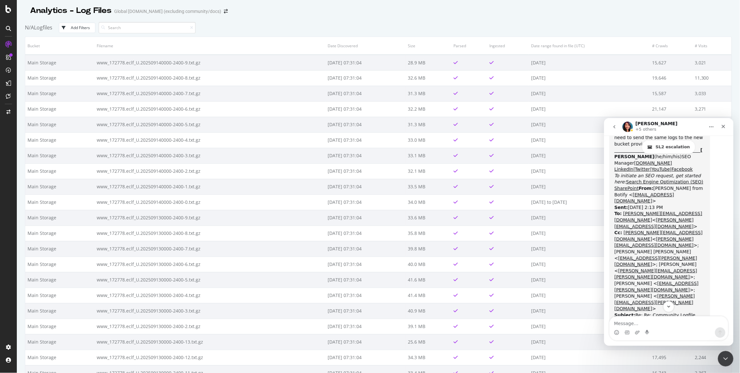
scroll to position [2651, 0]
click at [621, 41] on th "Date range found in file (UTC)" at bounding box center [589, 46] width 121 height 18
click at [722, 126] on icon "Close" at bounding box center [723, 127] width 4 height 4
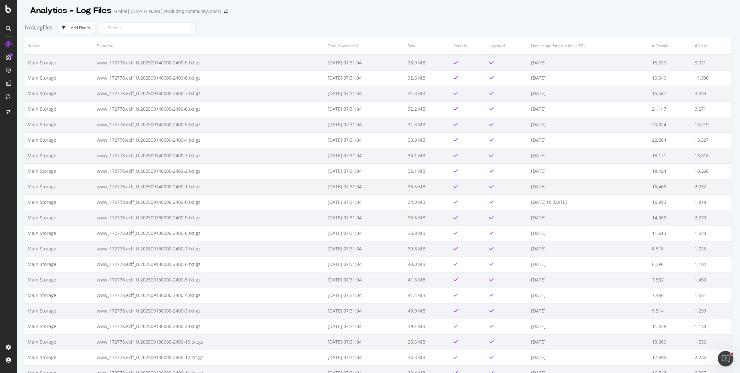
scroll to position [3315, 0]
click at [34, 83] on div "LogAnalyzer" at bounding box center [36, 83] width 25 height 6
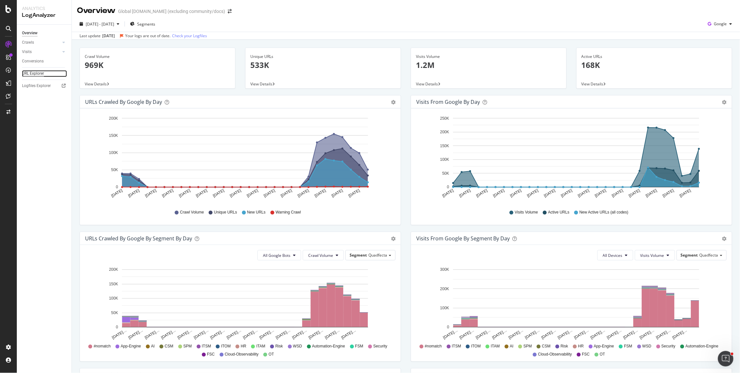
click at [37, 74] on div "URL Explorer" at bounding box center [33, 73] width 22 height 7
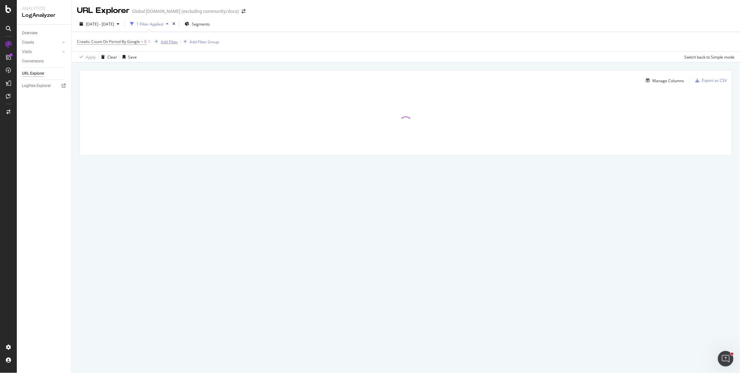
click at [172, 43] on div "Add Filter" at bounding box center [169, 41] width 17 height 5
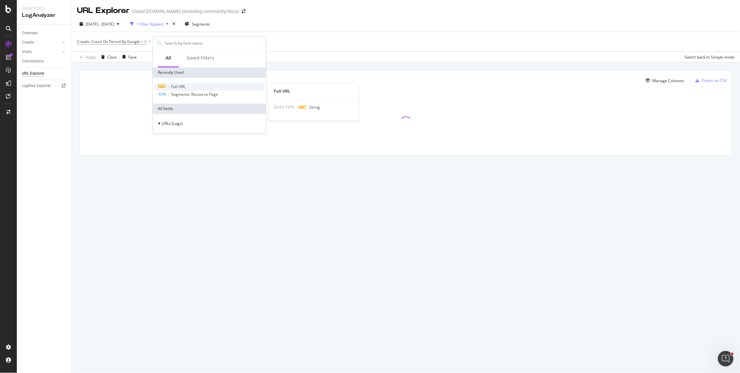
click at [171, 85] on span "Full URL" at bounding box center [178, 86] width 14 height 5
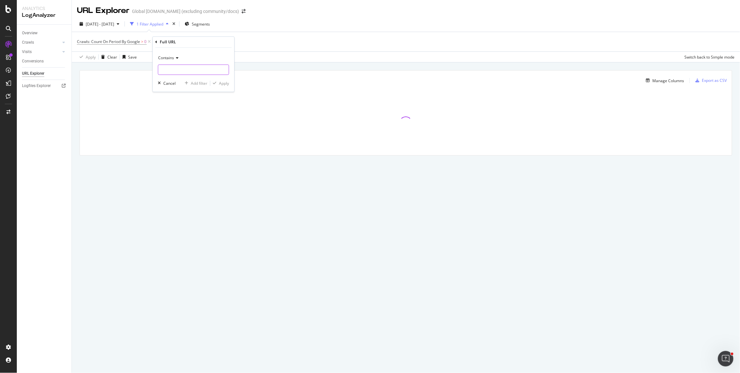
click at [186, 71] on input "text" at bounding box center [193, 70] width 70 height 10
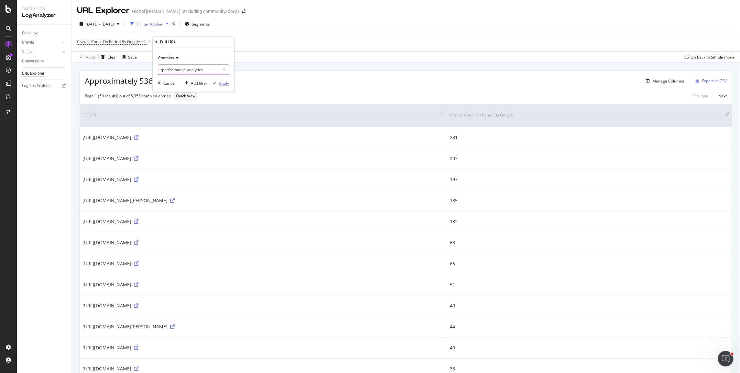
type input "/performance-analytics"
click at [222, 84] on div "Apply" at bounding box center [224, 83] width 10 height 5
click at [548, 94] on div "Showing 1 to 50 of 1,644 entries Standard View Previous Next" at bounding box center [406, 96] width 652 height 9
click at [675, 80] on div "Manage Columns" at bounding box center [669, 80] width 32 height 5
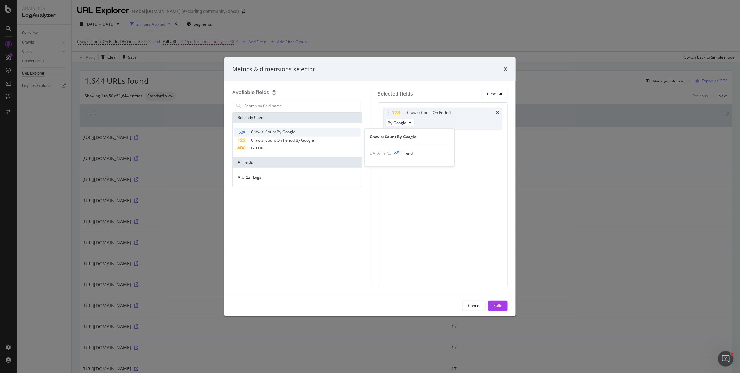
click at [277, 132] on span "Crawls: Count By Google" at bounding box center [273, 131] width 44 height 5
click at [407, 147] on button "By Google" at bounding box center [399, 147] width 29 height 8
click at [484, 196] on div "Crawls: Count On Period By Google Crawls: Count By Day By Google You can use th…" at bounding box center [443, 194] width 130 height 185
click at [496, 304] on div "Build" at bounding box center [497, 305] width 9 height 5
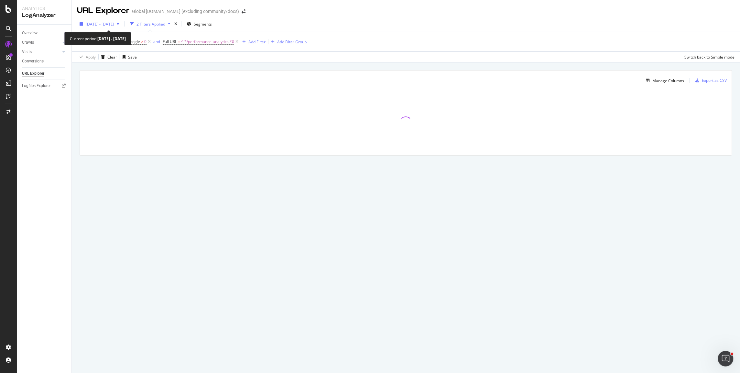
click at [114, 24] on span "[DATE] - [DATE]" at bounding box center [100, 23] width 28 height 5
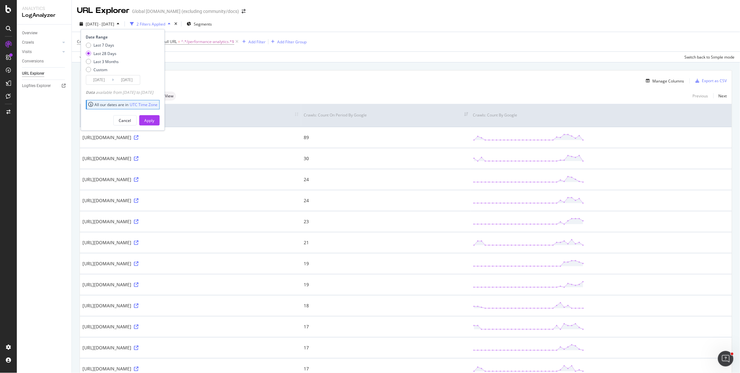
click at [239, 83] on div "Manage Columns" at bounding box center [417, 81] width 536 height 8
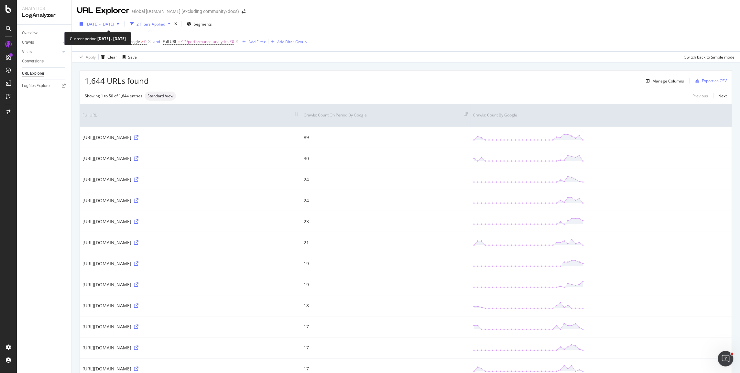
click at [117, 28] on div "[DATE] - [DATE]" at bounding box center [99, 24] width 45 height 10
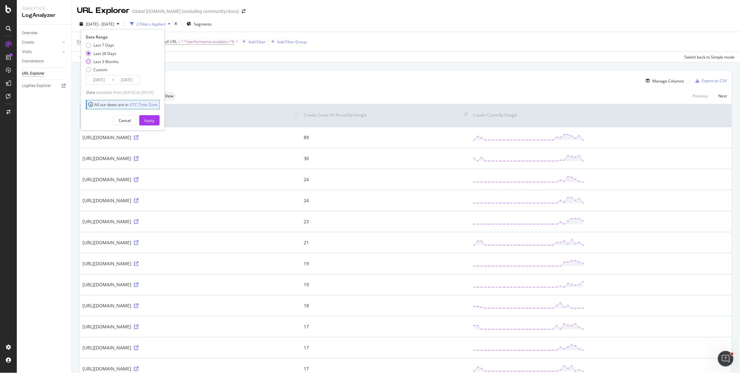
click at [110, 61] on div "Last 3 Months" at bounding box center [106, 61] width 25 height 5
type input "[DATE]"
click at [155, 123] on div "Apply" at bounding box center [150, 120] width 10 height 5
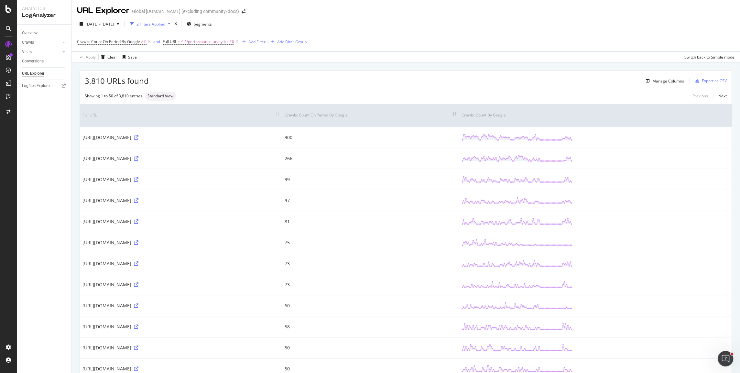
click at [279, 140] on div "[URL][DOMAIN_NAME]" at bounding box center [180, 137] width 197 height 6
click at [138, 139] on icon at bounding box center [136, 137] width 5 height 5
click at [210, 139] on div "[URL][DOMAIN_NAME]" at bounding box center [180, 137] width 197 height 6
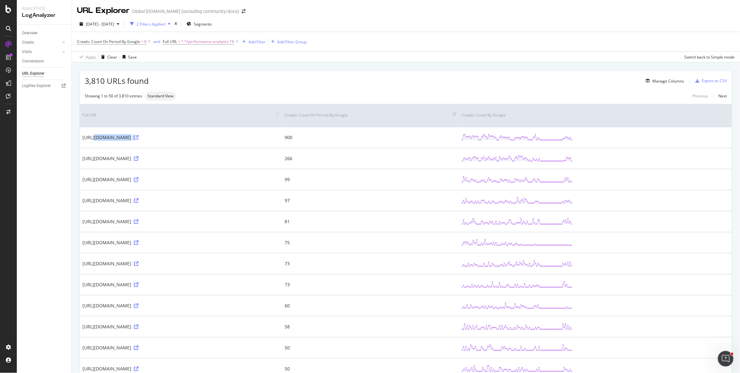
copy div "[URL][DOMAIN_NAME]"
click at [138, 139] on icon at bounding box center [136, 137] width 5 height 5
click at [259, 164] on td "[URL][DOMAIN_NAME]" at bounding box center [181, 158] width 202 height 21
click at [31, 31] on div "Overview" at bounding box center [30, 33] width 16 height 7
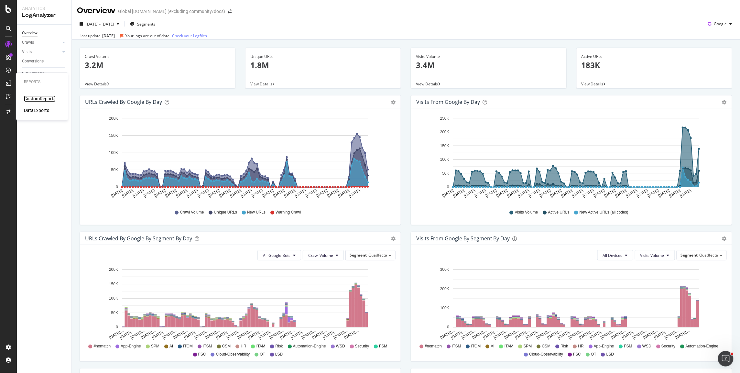
click at [41, 98] on div "CustomReports" at bounding box center [40, 98] width 32 height 6
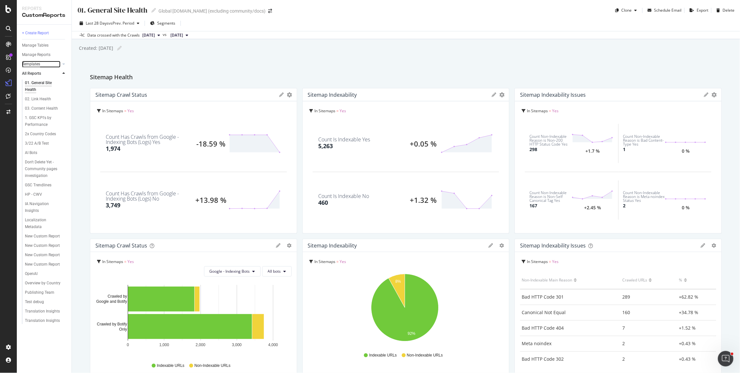
click at [36, 65] on div "Templates" at bounding box center [31, 64] width 18 height 7
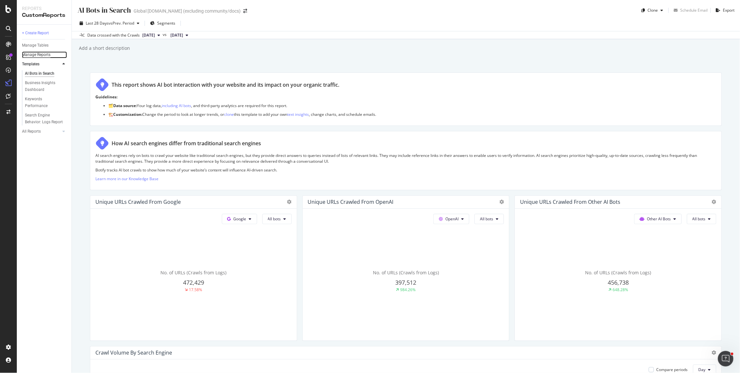
click at [43, 56] on div "Manage Reports" at bounding box center [36, 54] width 28 height 7
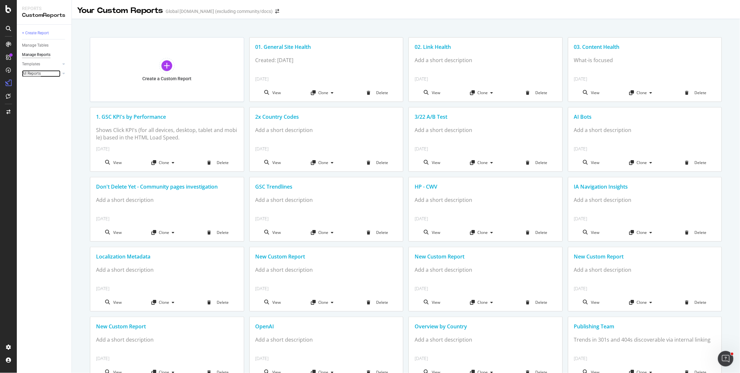
click at [37, 76] on div "All Reports" at bounding box center [31, 73] width 19 height 7
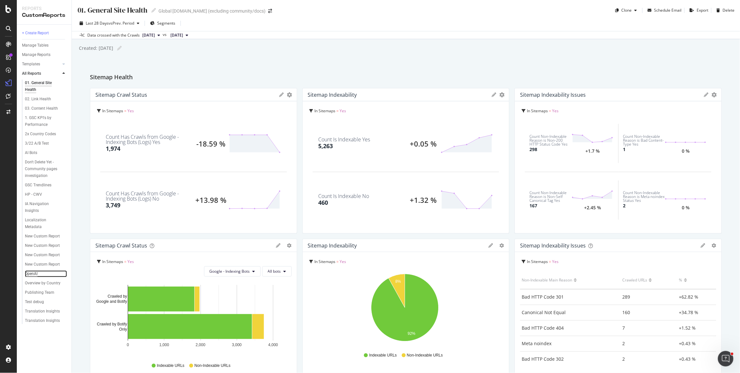
click at [28, 273] on div "OpenAI" at bounding box center [31, 273] width 13 height 7
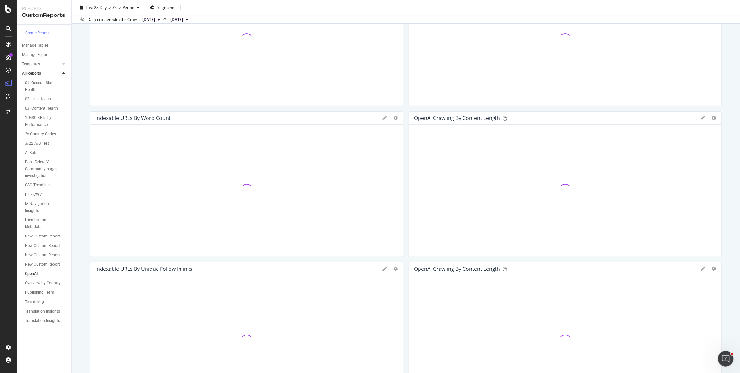
scroll to position [322, 0]
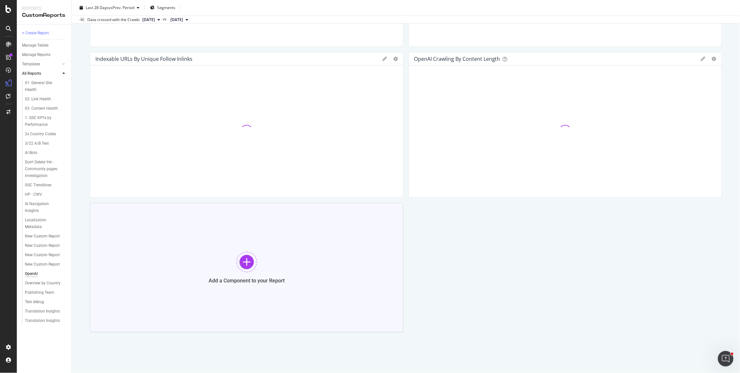
click at [219, 264] on div "Add a Component to your Report" at bounding box center [246, 267] width 313 height 129
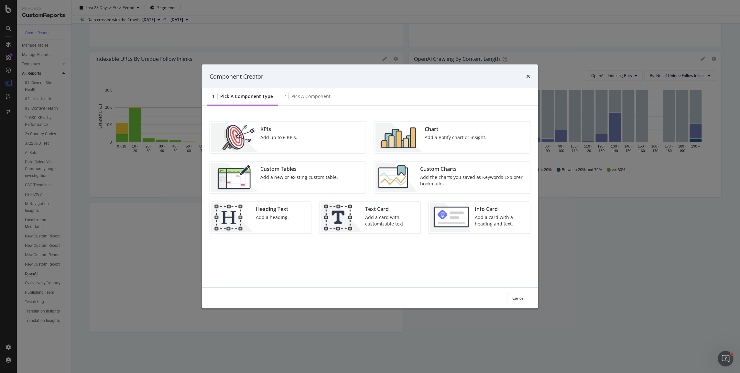
click at [461, 144] on div "Chart Add a Botify chart or insight." at bounding box center [455, 137] width 67 height 29
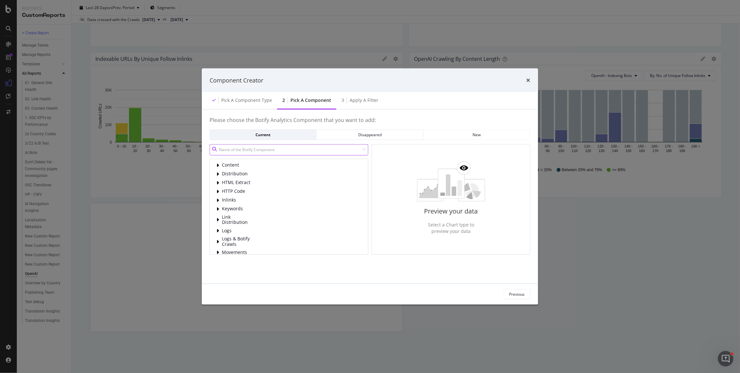
click at [249, 153] on input "modal" at bounding box center [289, 149] width 159 height 11
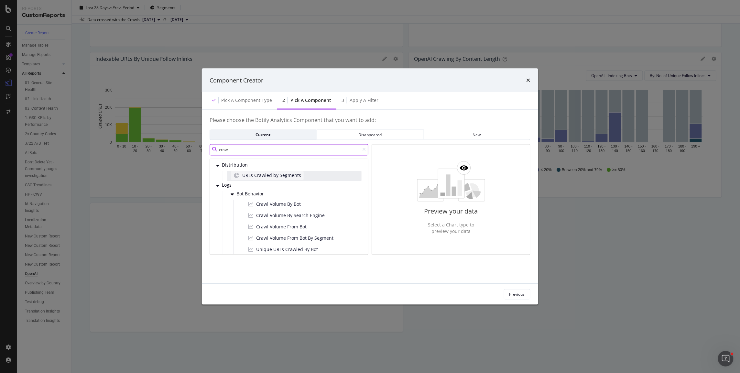
scroll to position [23, 0]
type input "craw"
click at [320, 213] on span "Crawl Volume By Search Engine" at bounding box center [290, 212] width 69 height 6
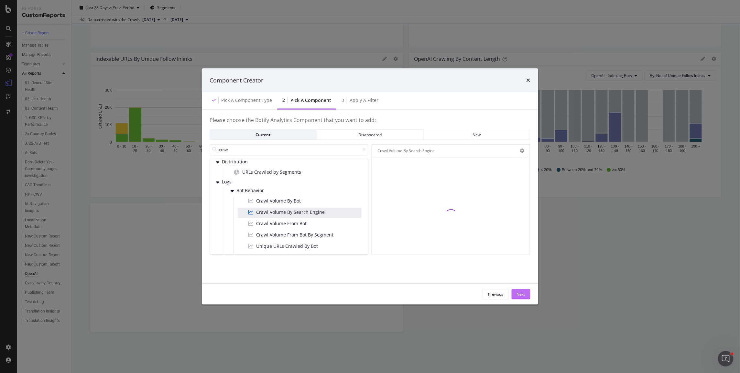
click at [519, 296] on div "Next" at bounding box center [521, 293] width 8 height 5
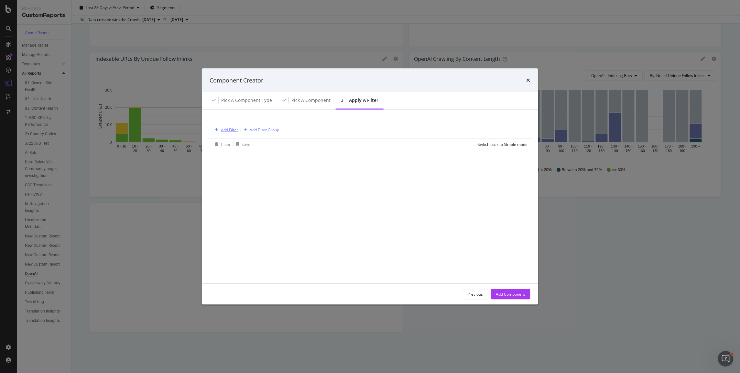
click at [225, 128] on div "Add Filter" at bounding box center [229, 129] width 17 height 5
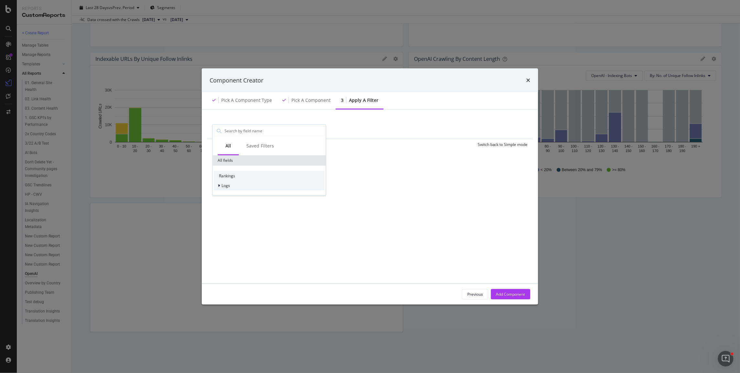
click at [224, 186] on span "Logs" at bounding box center [226, 185] width 8 height 5
click at [245, 193] on div "Segments" at bounding box center [269, 194] width 111 height 9
click at [238, 183] on div "Logs" at bounding box center [269, 185] width 111 height 9
click at [233, 186] on div "Logs" at bounding box center [269, 185] width 111 height 9
click at [451, 215] on div "Add Filter Add Filter Group Clear Save Switch back to Simple mode All Saved Fil…" at bounding box center [370, 196] width 321 height 158
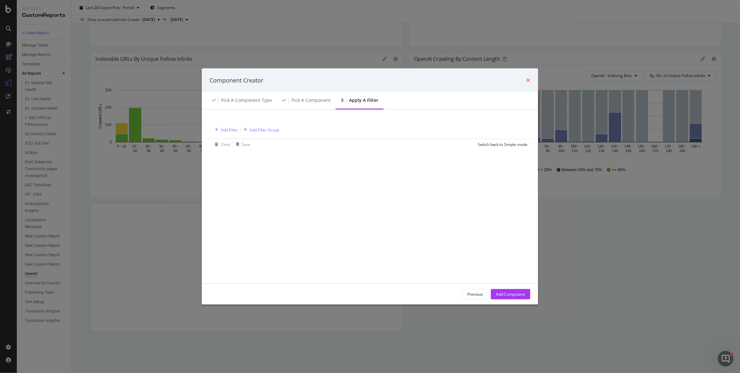
click at [526, 79] on icon "times" at bounding box center [528, 80] width 4 height 5
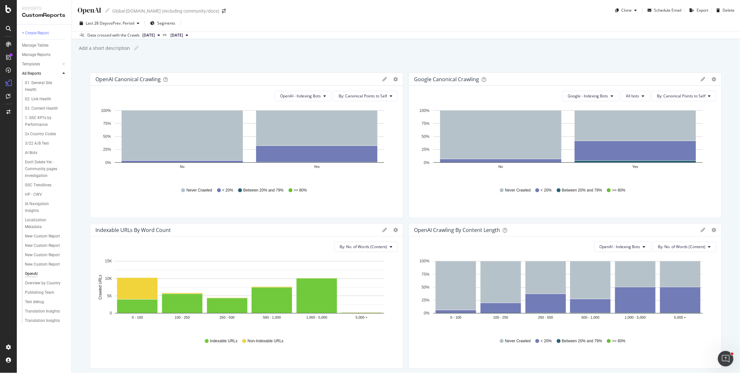
scroll to position [322, 0]
